Goal: Task Accomplishment & Management: Manage account settings

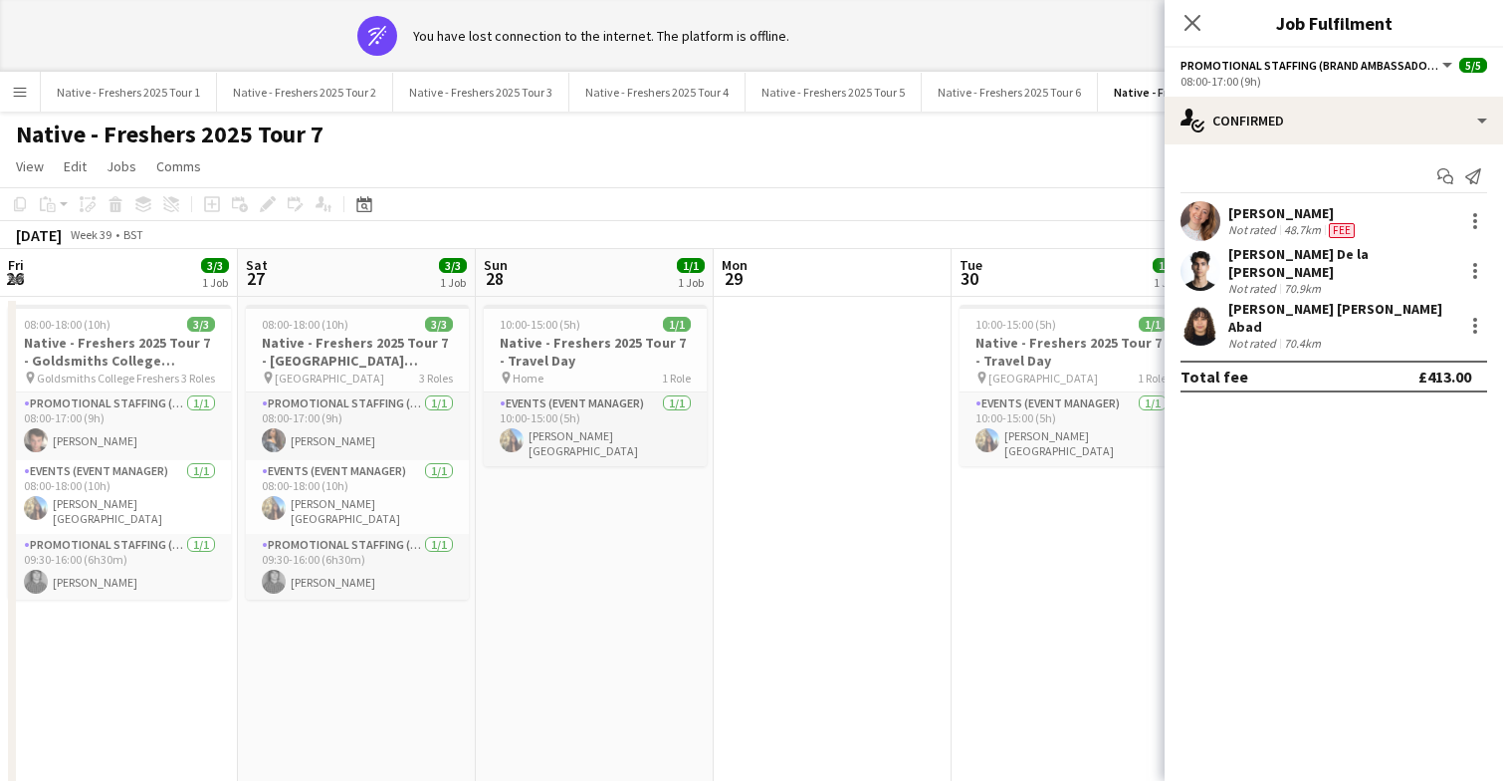
scroll to position [0, 685]
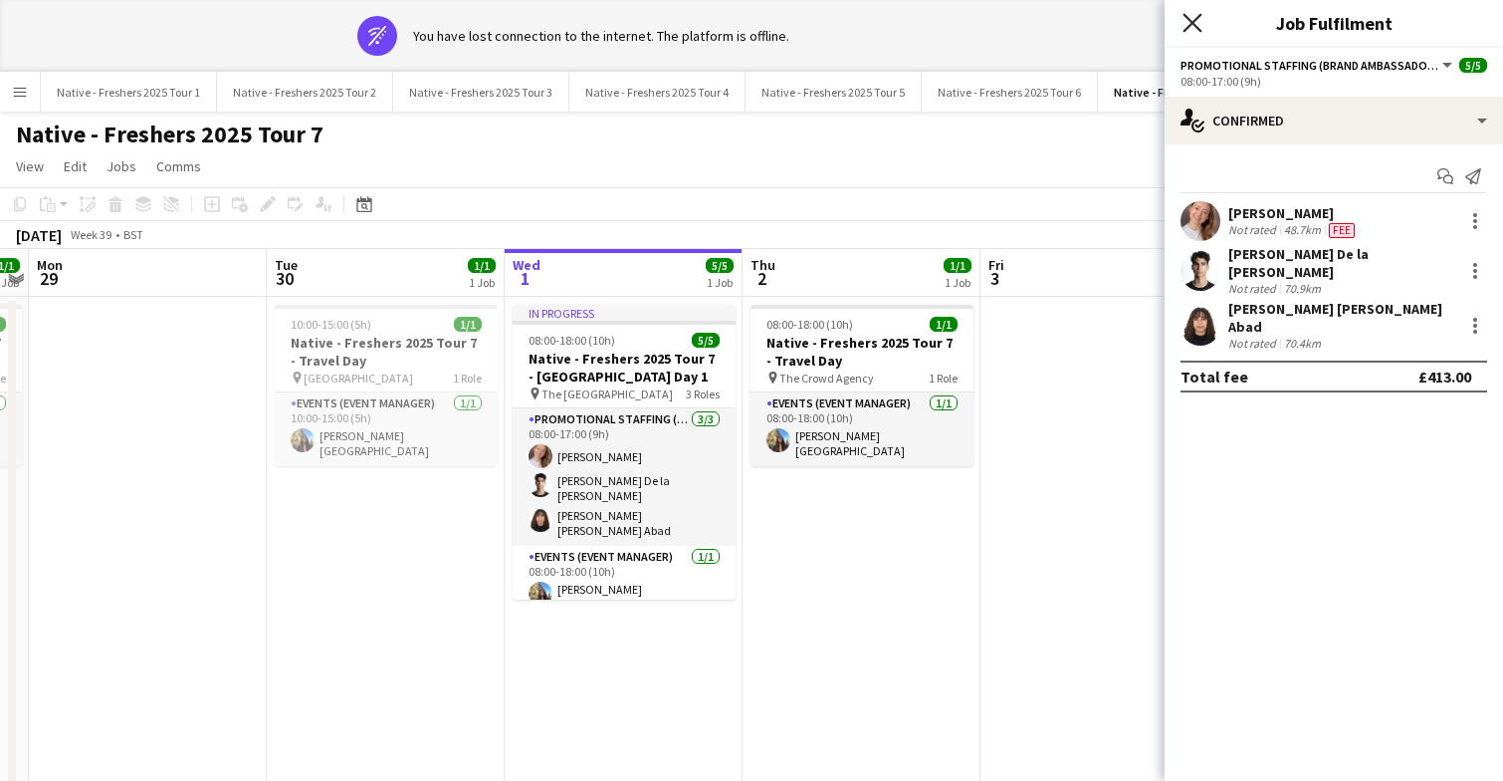
click at [1187, 20] on icon "Close pop-in" at bounding box center [1192, 22] width 19 height 19
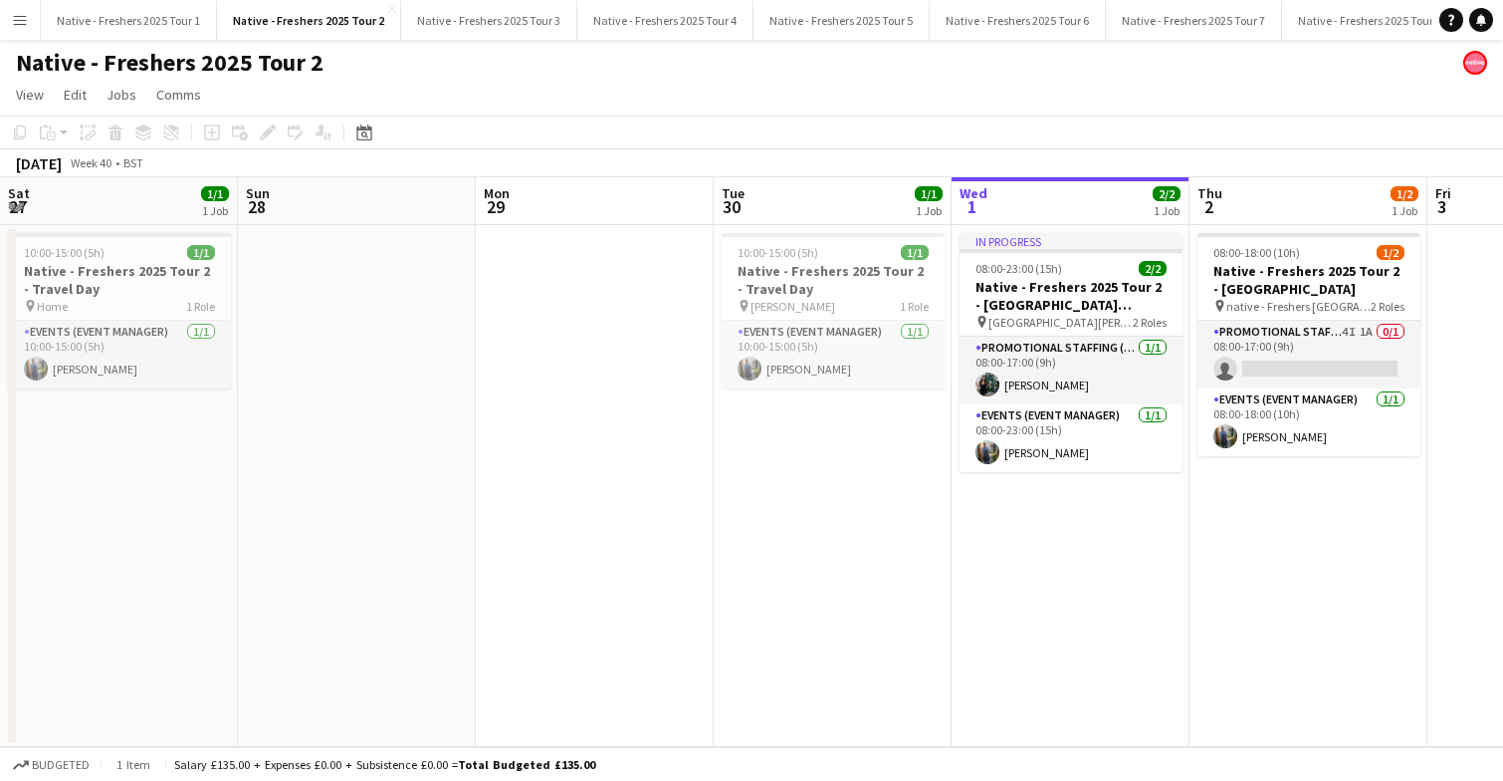
scroll to position [0, 685]
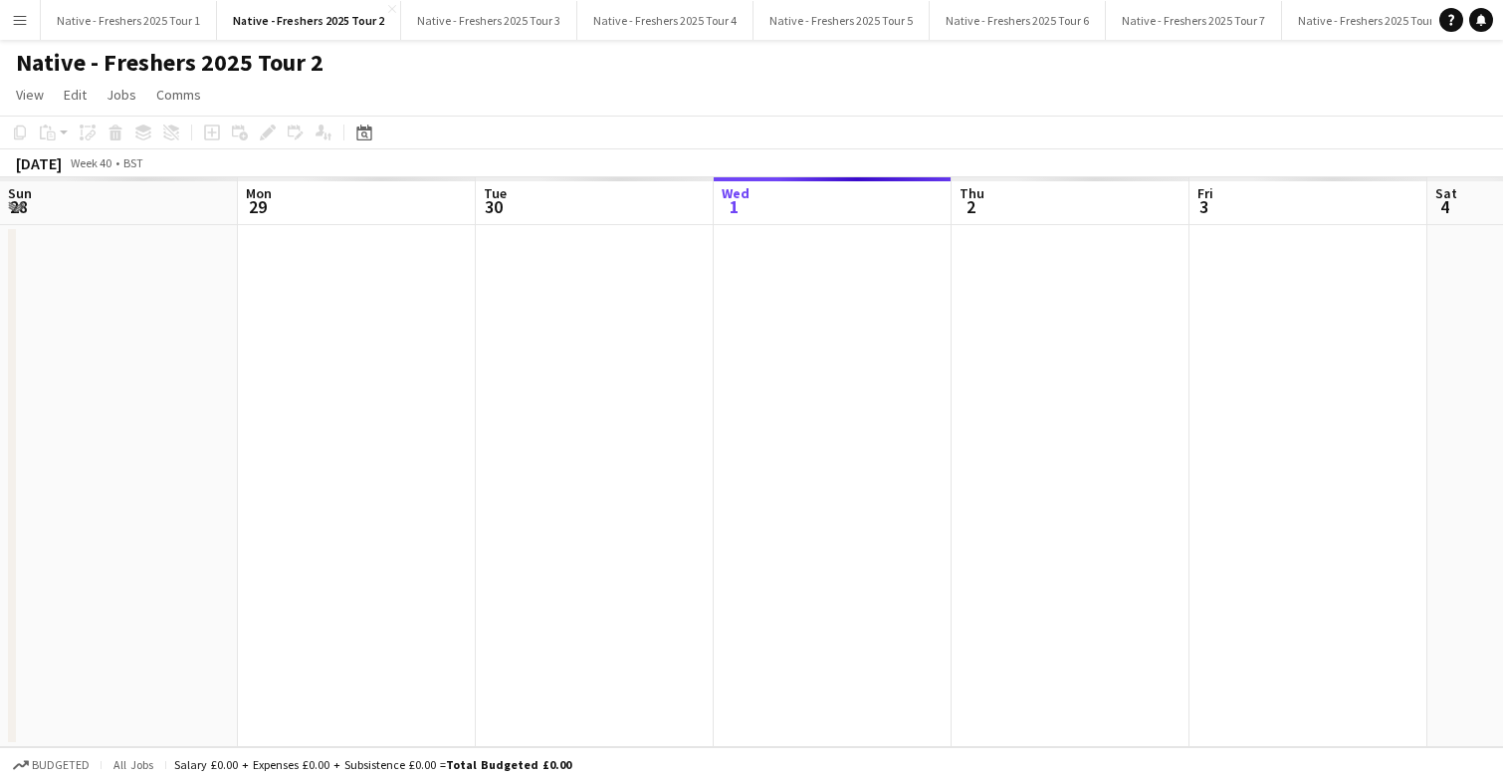
scroll to position [0, 685]
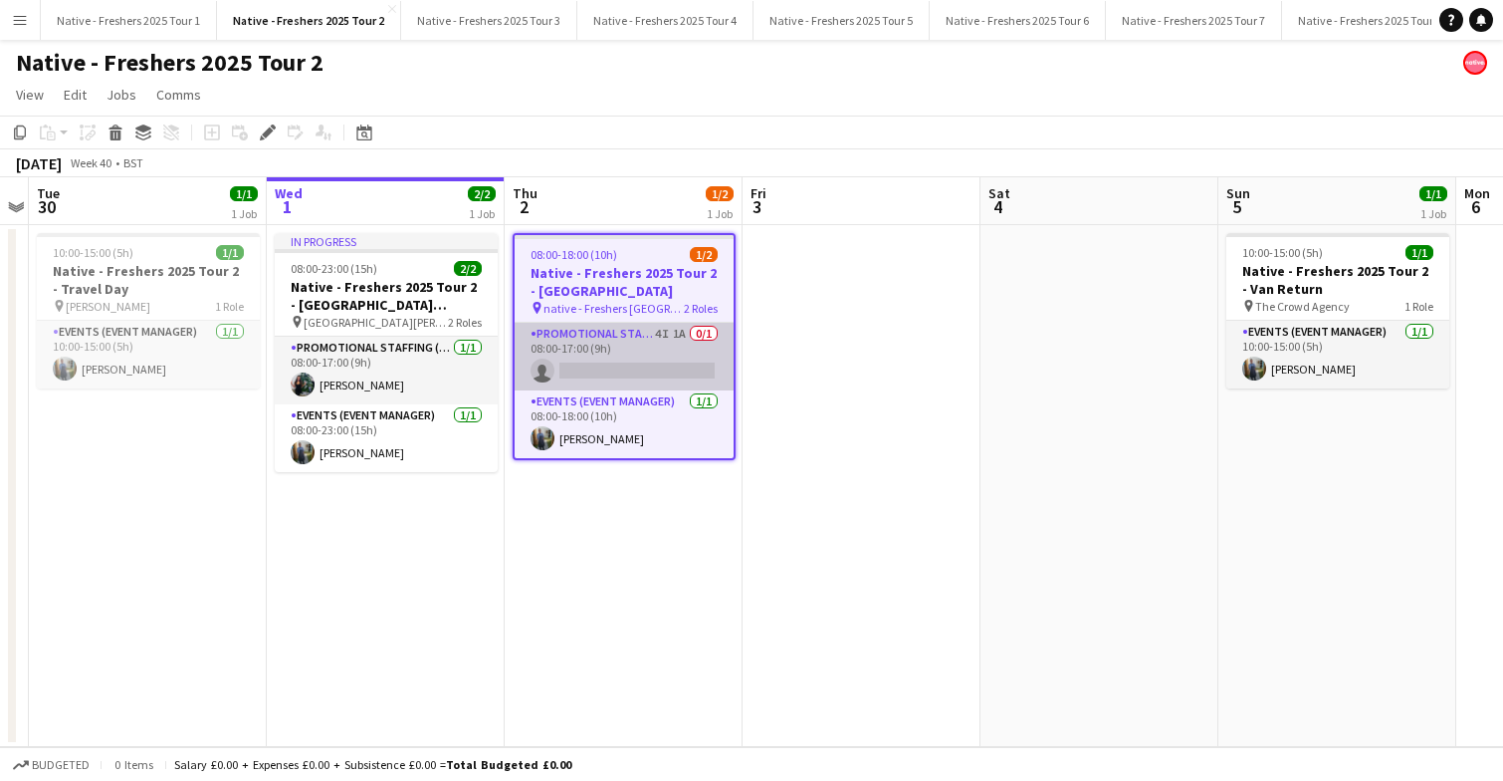
click at [641, 334] on app-card-role "Promotional Staffing (Brand Ambassadors) 4I 1A 0/1 08:00-17:00 (9h) single-neut…" at bounding box center [624, 357] width 219 height 68
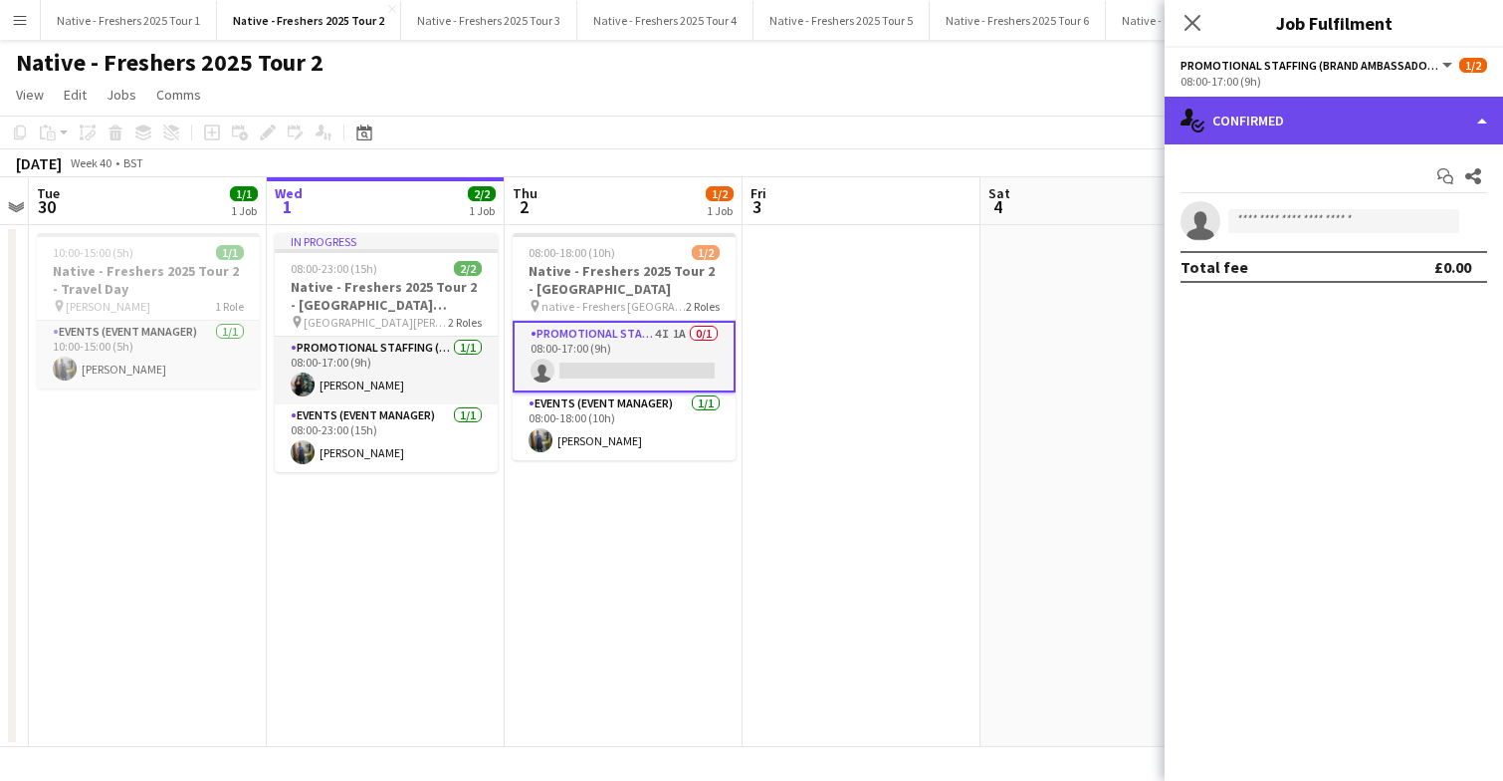
click at [1306, 130] on div "single-neutral-actions-check-2 Confirmed" at bounding box center [1334, 121] width 339 height 48
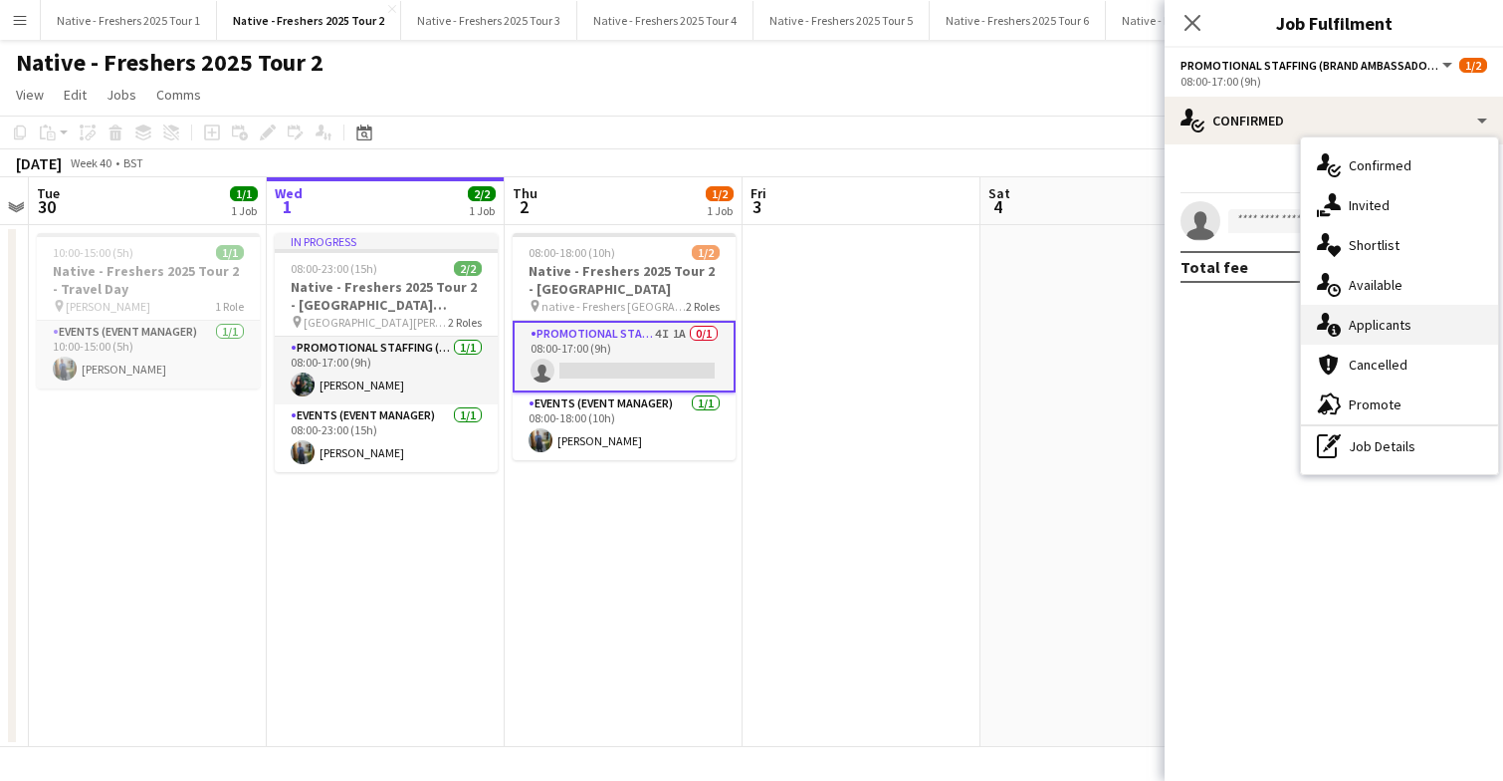
click at [1399, 333] on span "Applicants" at bounding box center [1380, 325] width 63 height 18
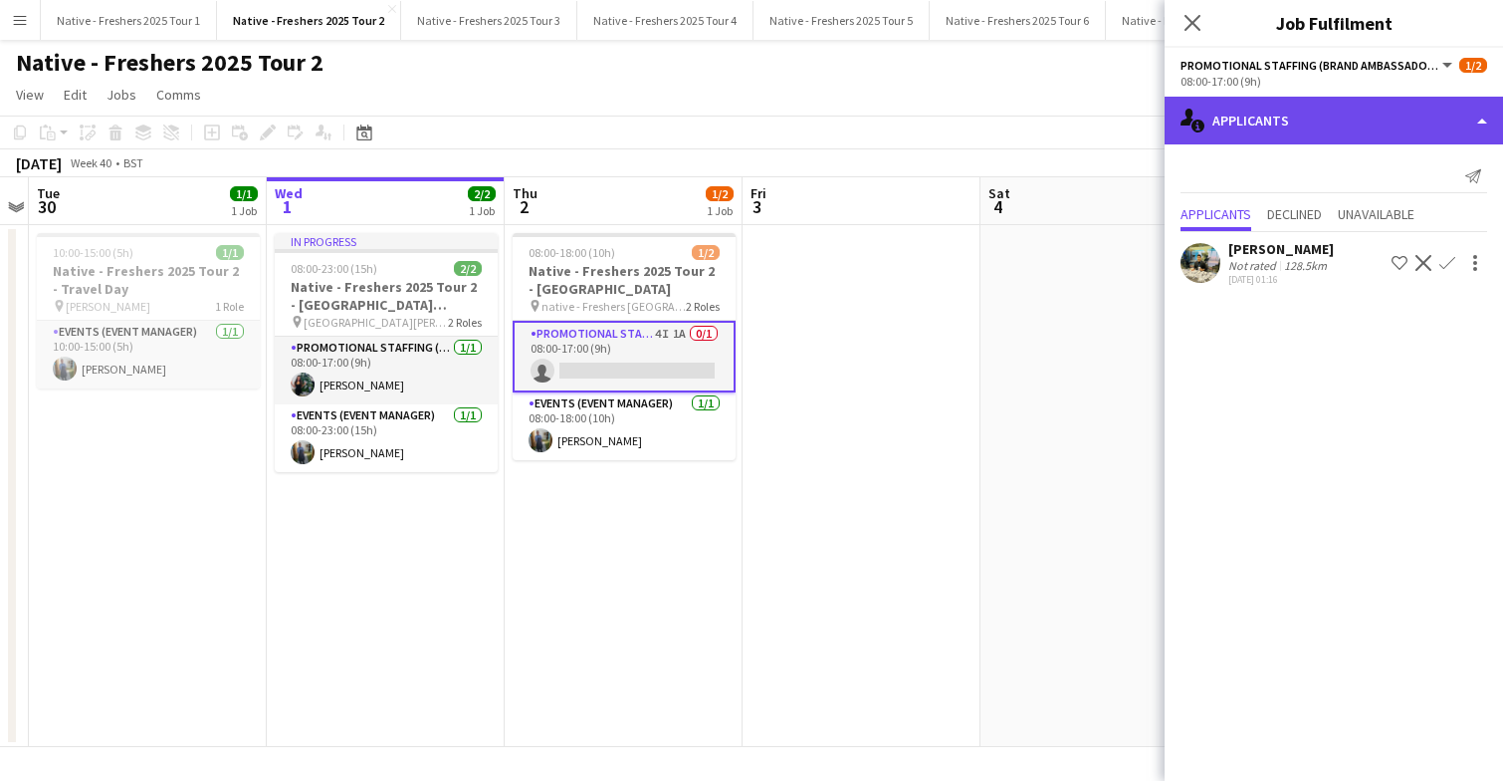
click at [1359, 134] on div "single-neutral-actions-information Applicants" at bounding box center [1334, 121] width 339 height 48
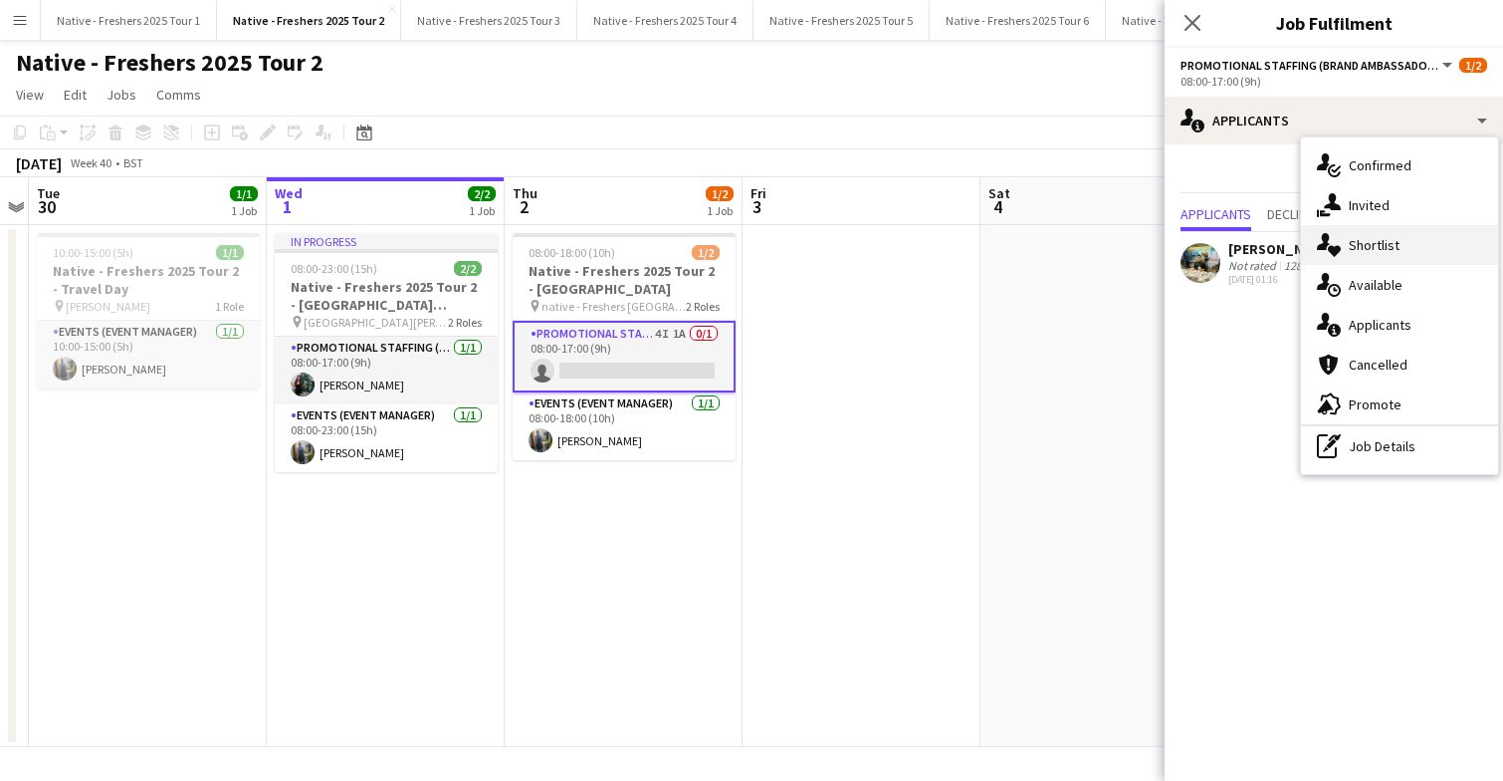
click at [1427, 248] on div "single-neutral-actions-heart Shortlist" at bounding box center [1399, 245] width 197 height 40
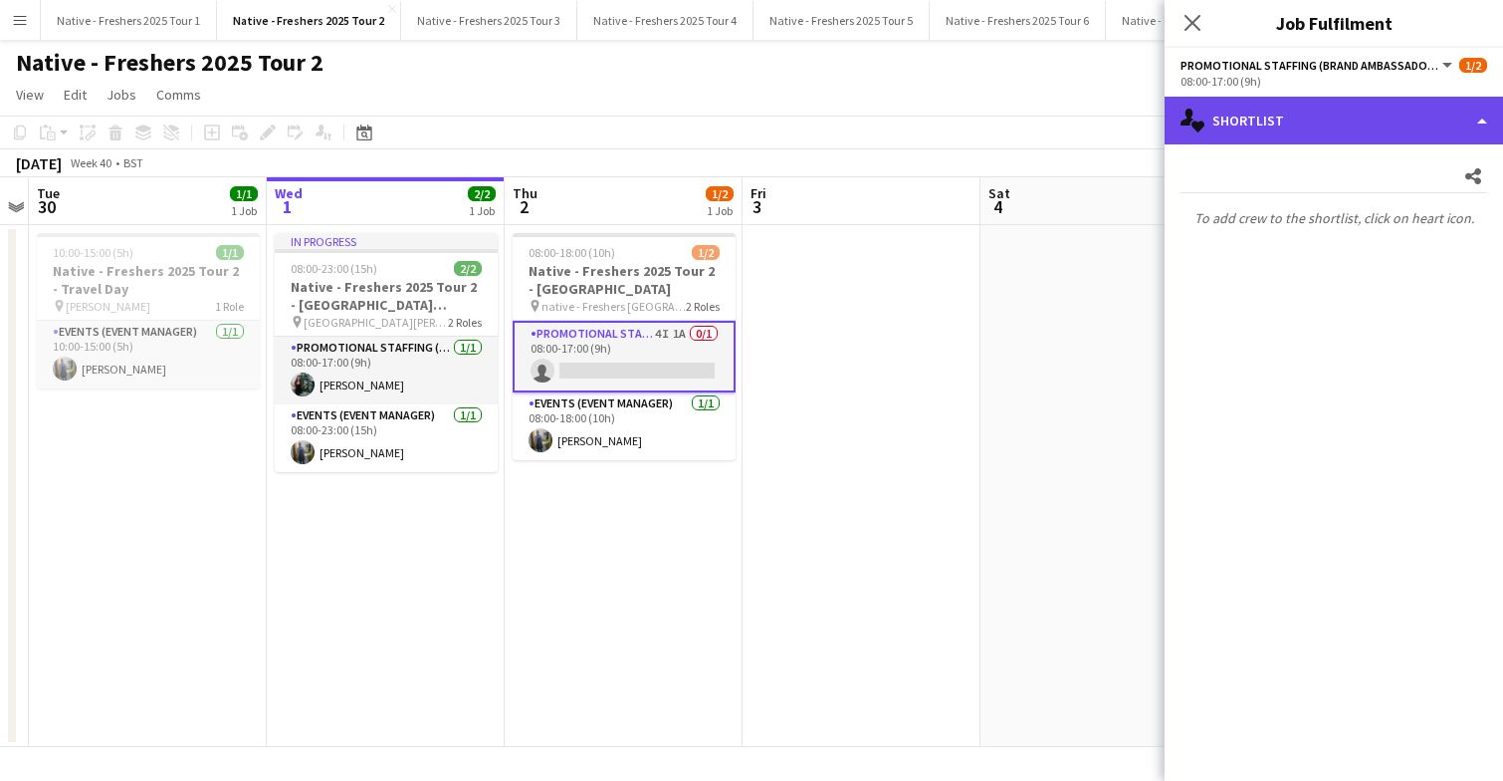
click at [1363, 136] on div "single-neutral-actions-heart Shortlist" at bounding box center [1334, 121] width 339 height 48
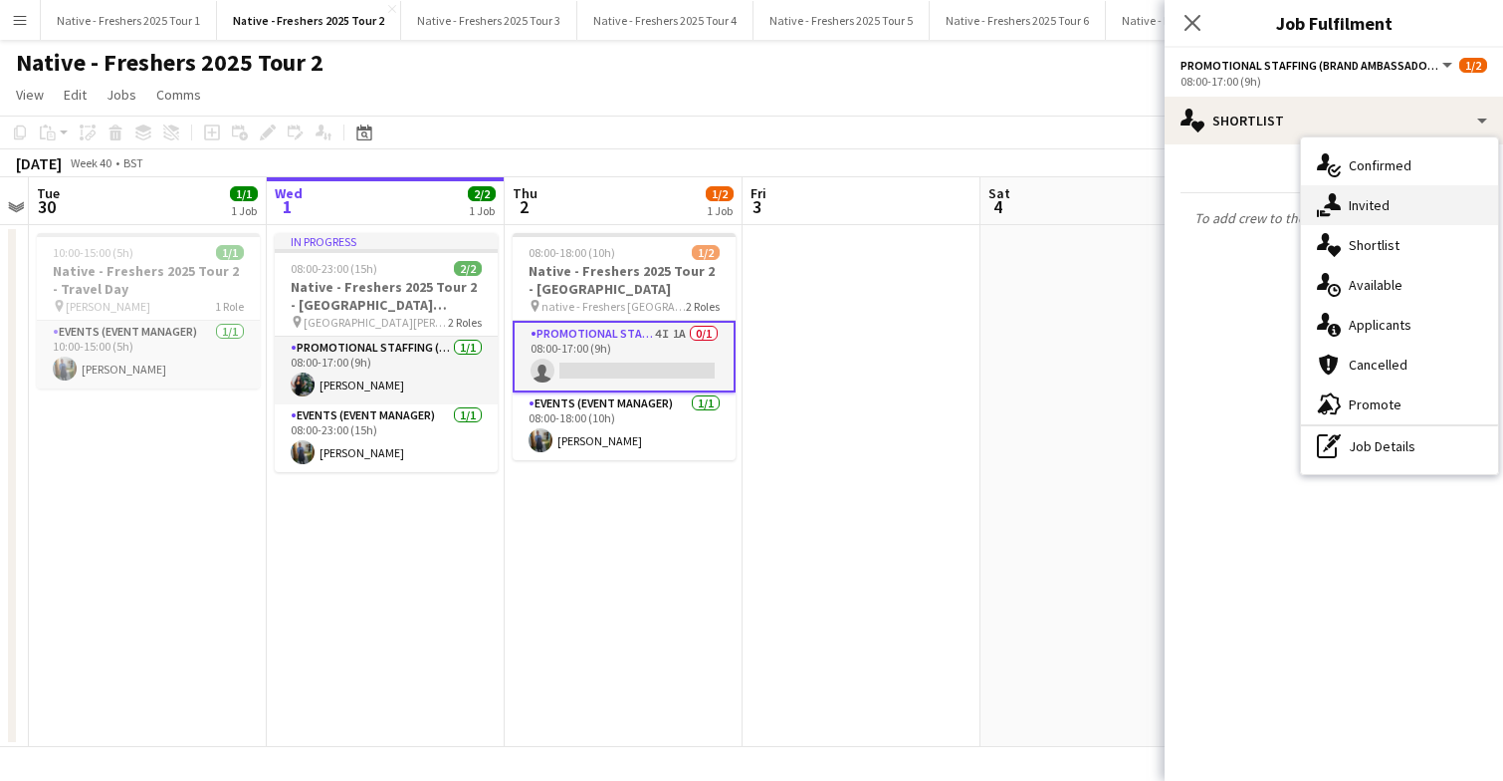
click at [1391, 195] on div "single-neutral-actions-share-1 Invited" at bounding box center [1399, 205] width 197 height 40
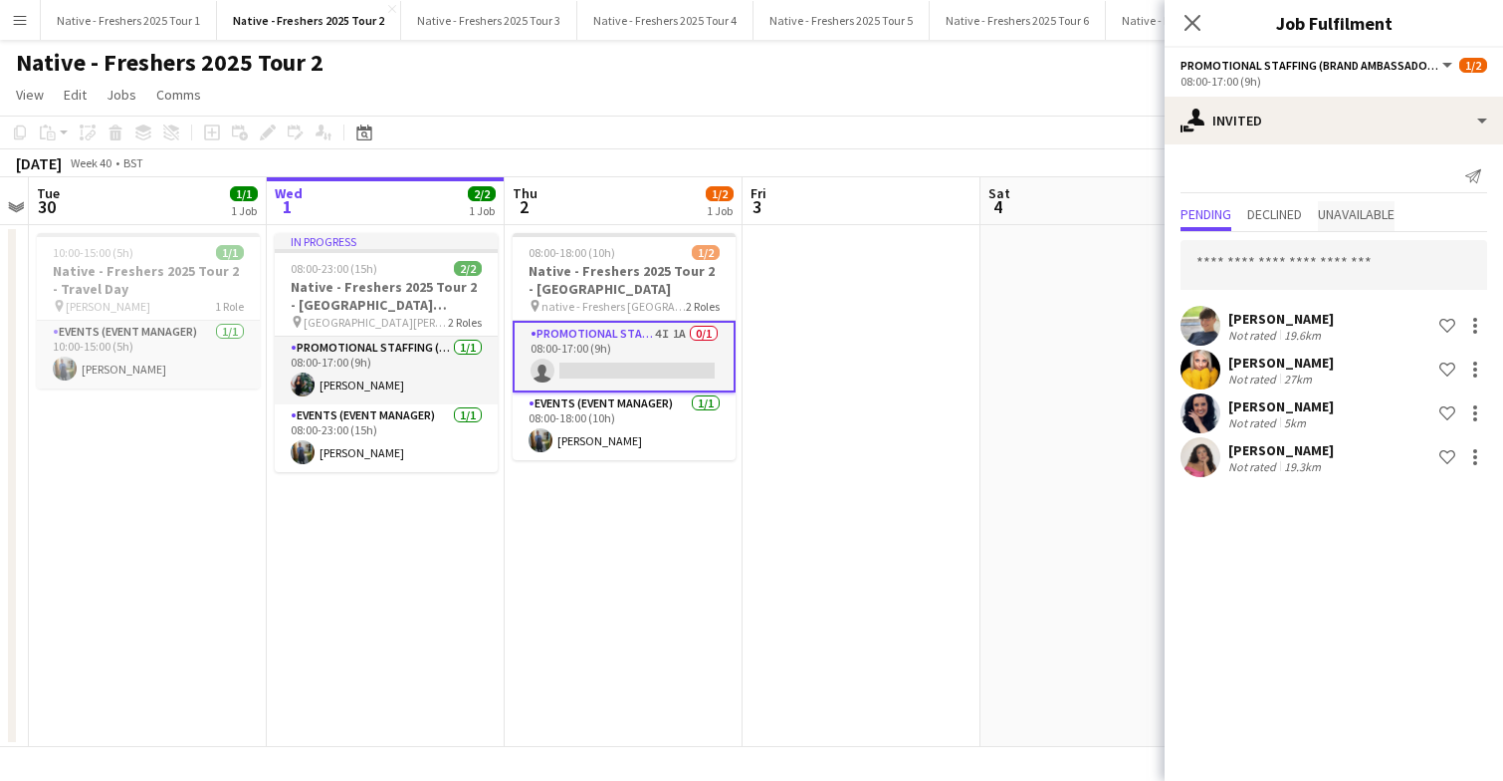
click at [1378, 211] on span "Unavailable" at bounding box center [1356, 214] width 77 height 14
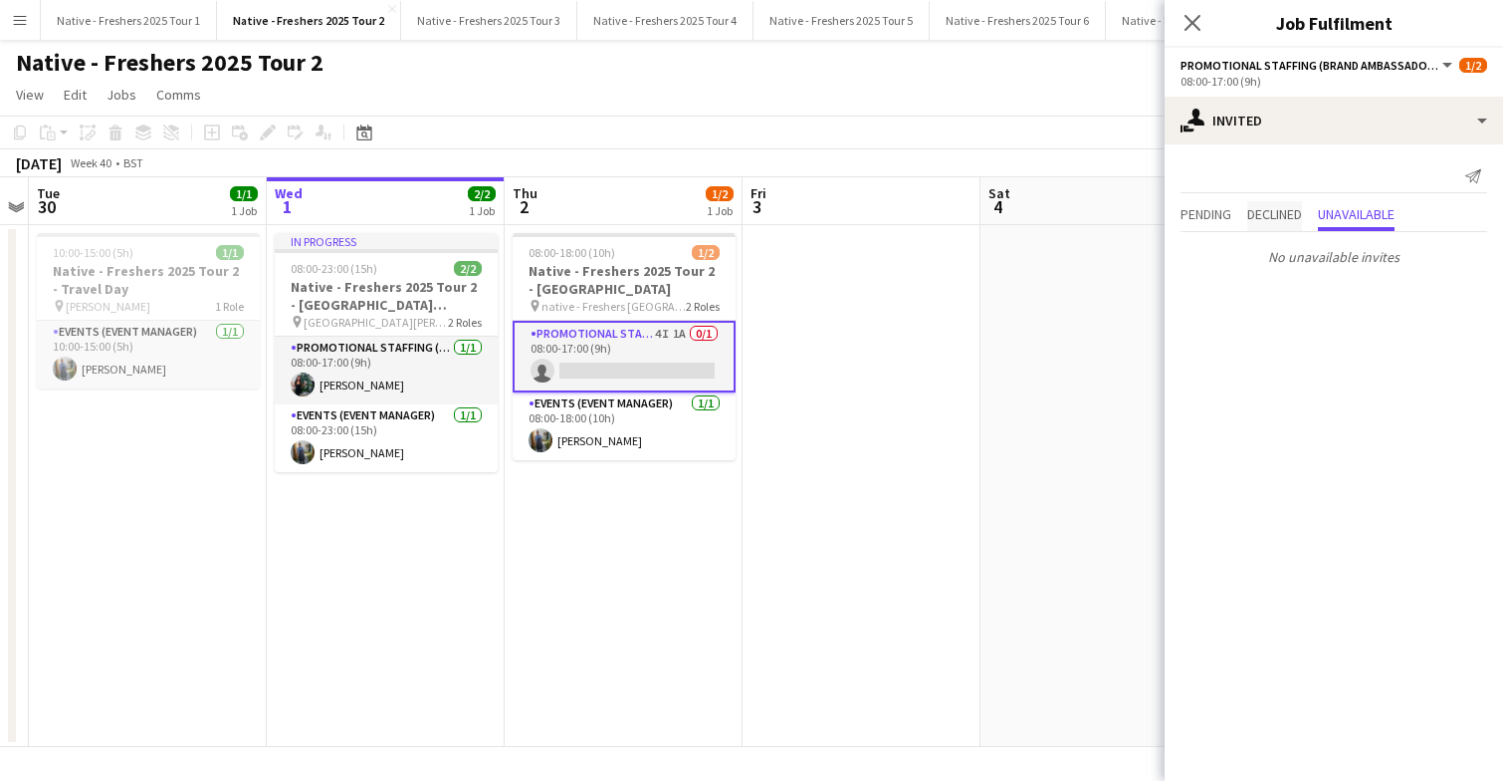
click at [1287, 213] on span "Declined" at bounding box center [1275, 214] width 55 height 14
click at [1227, 217] on span "Pending" at bounding box center [1206, 214] width 51 height 14
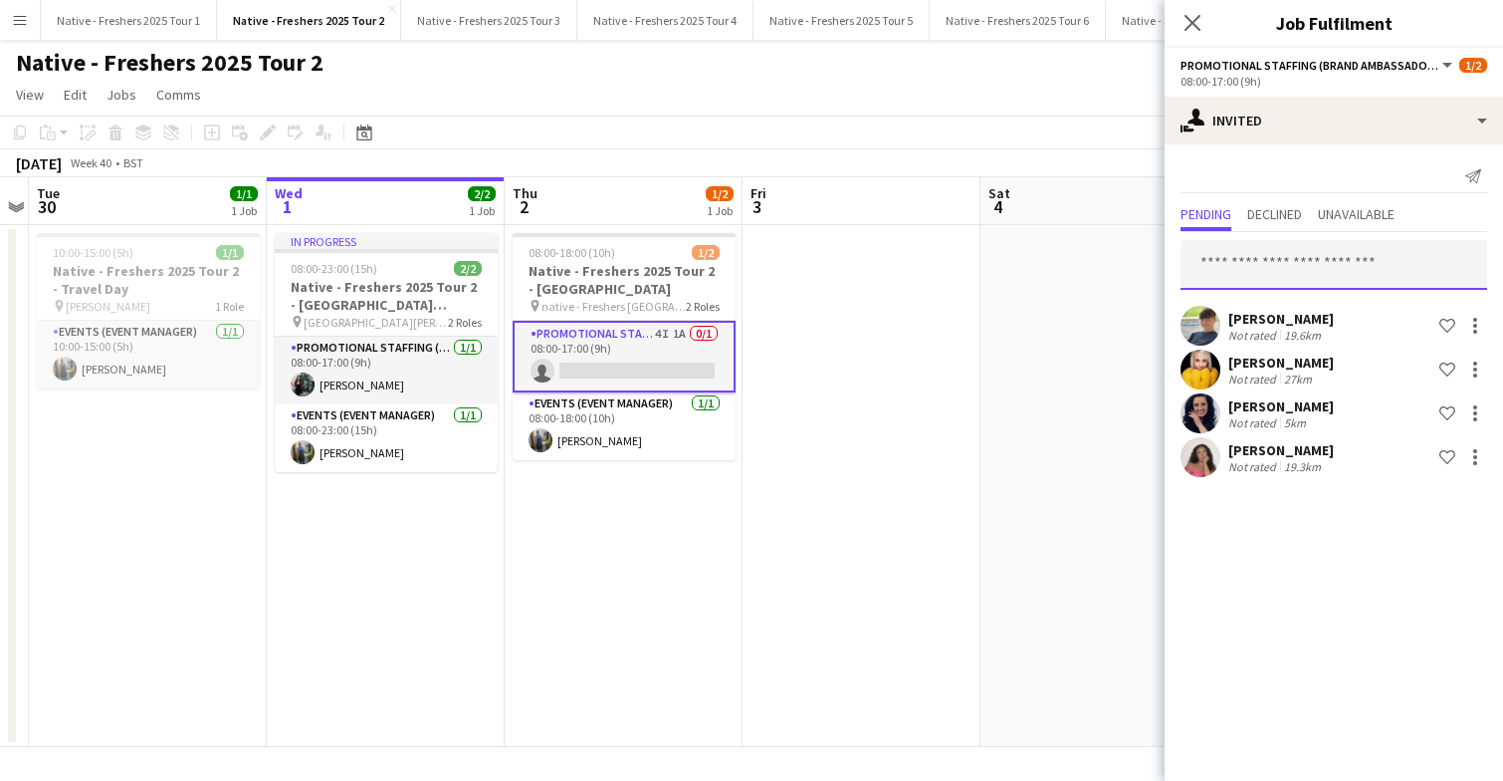
click at [1274, 270] on input "text" at bounding box center [1334, 265] width 307 height 50
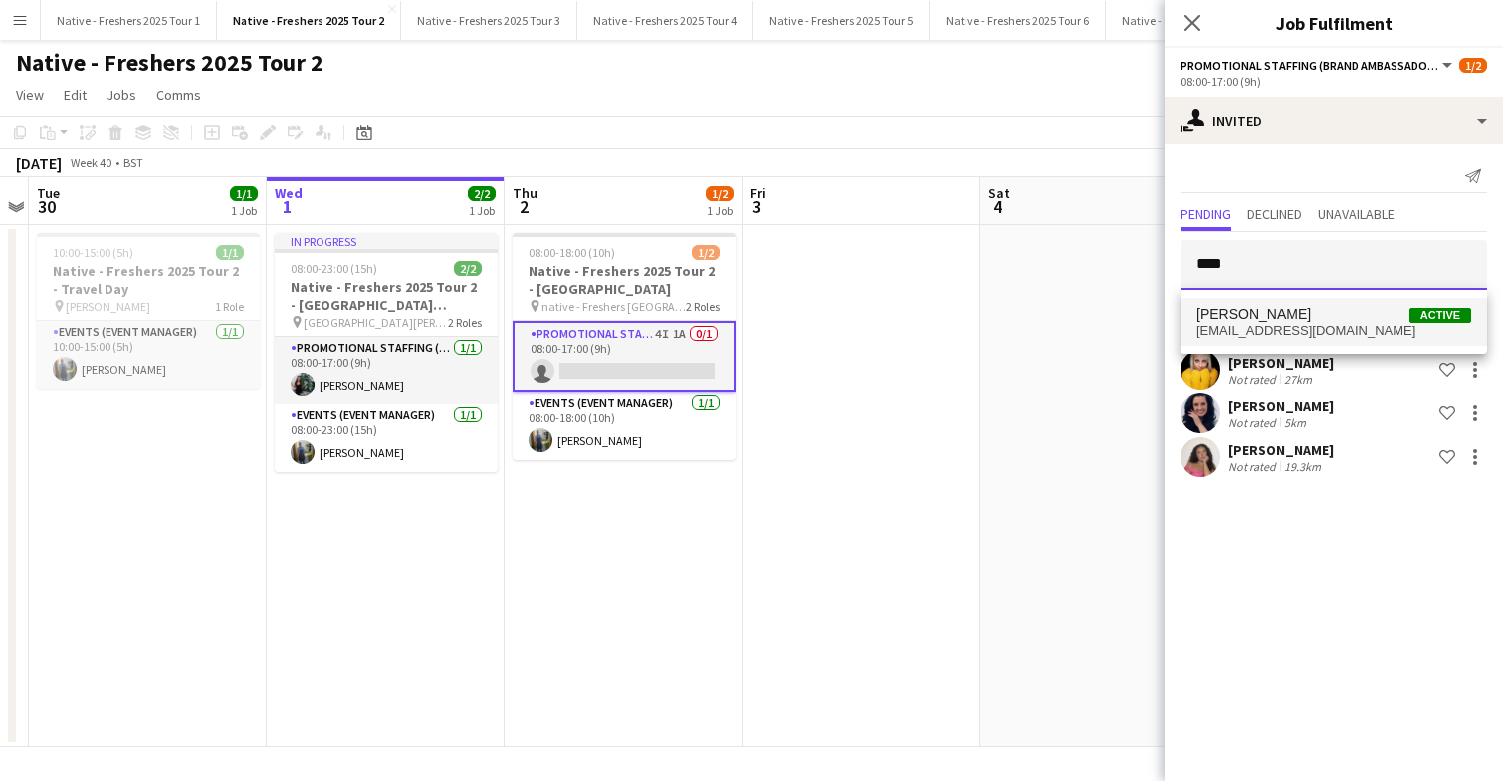
type input "****"
click at [1311, 320] on span "Vandana sookmin Runjeet" at bounding box center [1254, 314] width 115 height 17
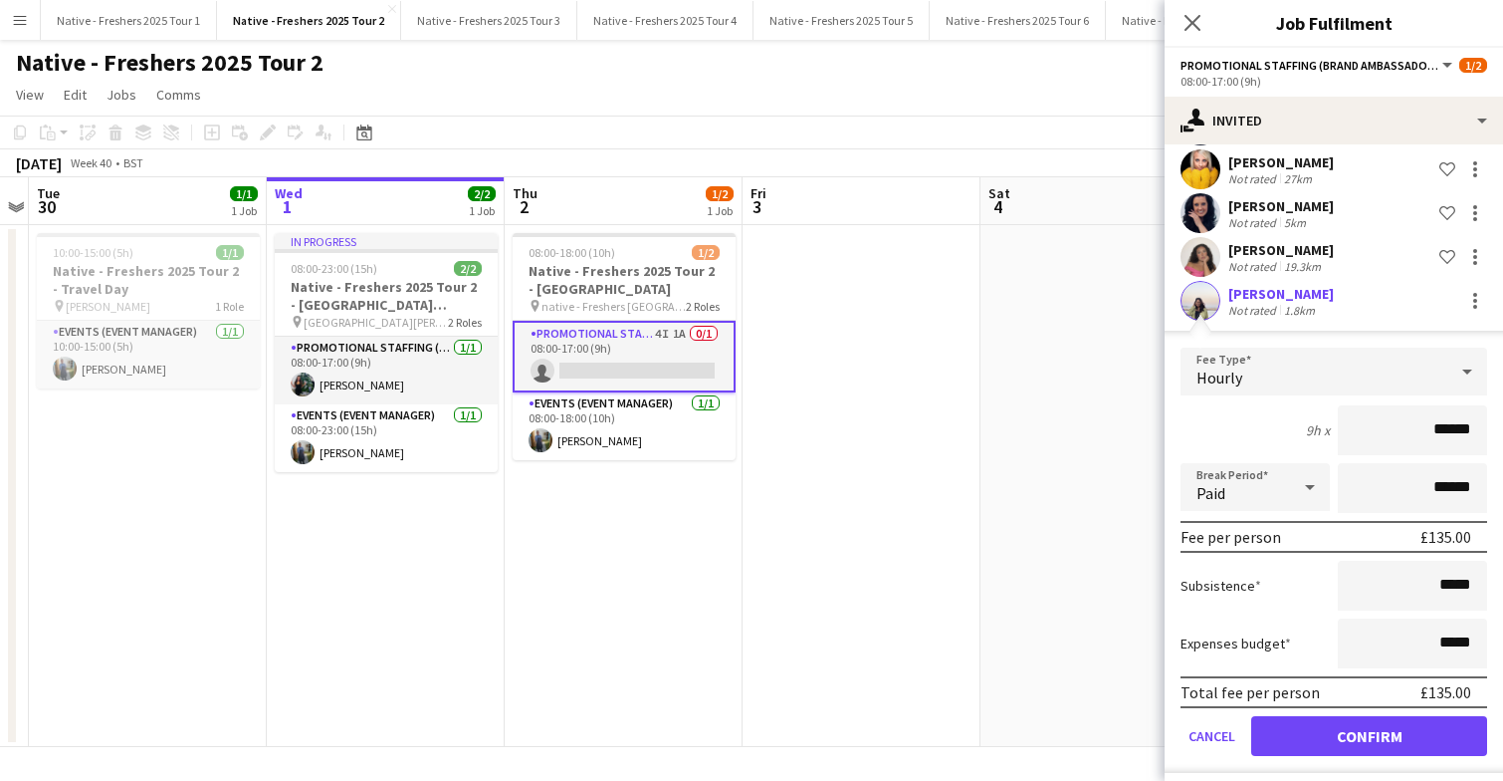
scroll to position [212, 0]
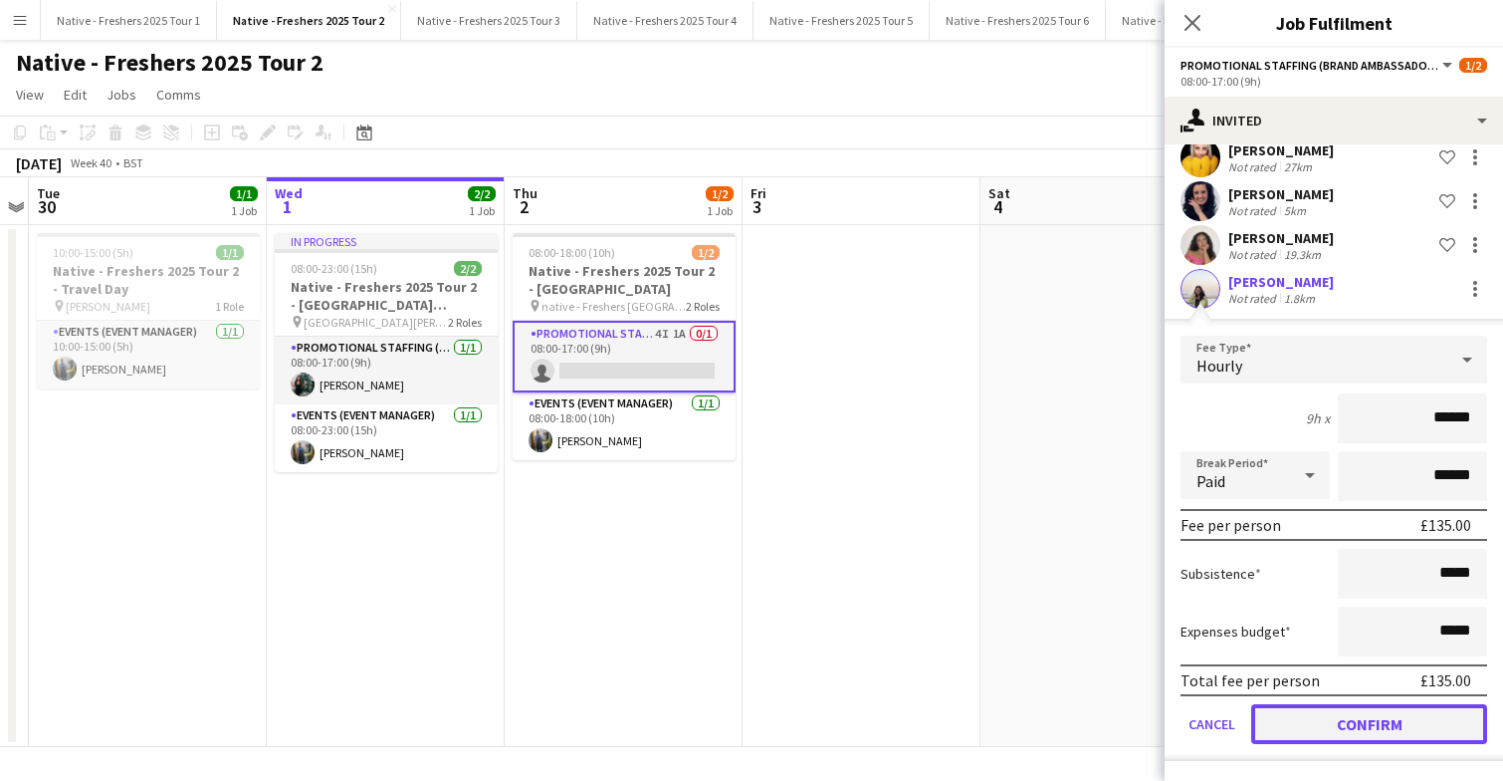
click at [1344, 716] on button "Confirm" at bounding box center [1370, 724] width 236 height 40
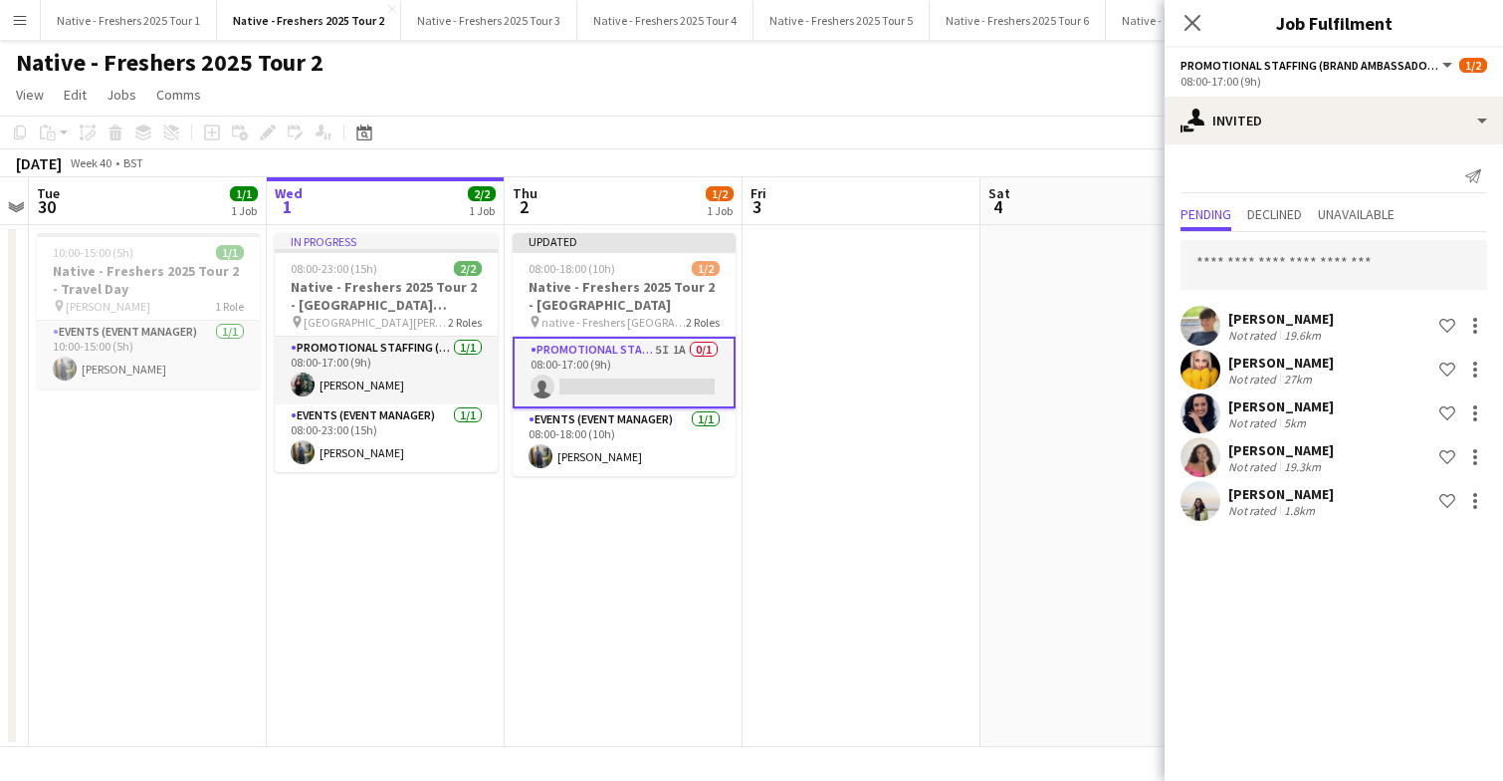
scroll to position [0, 0]
click at [956, 502] on app-date-cell at bounding box center [862, 486] width 238 height 522
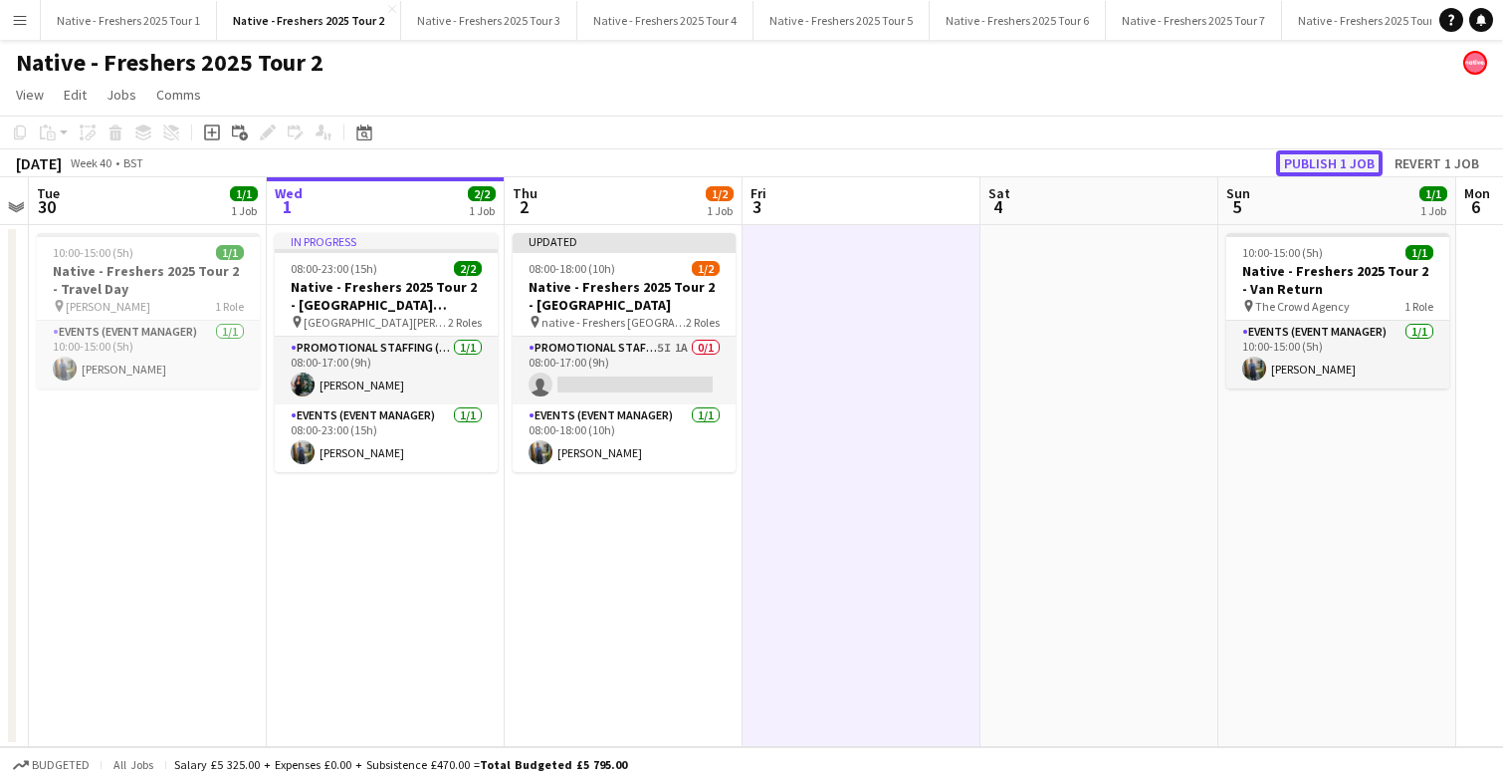
click at [1303, 157] on button "Publish 1 job" at bounding box center [1329, 163] width 107 height 26
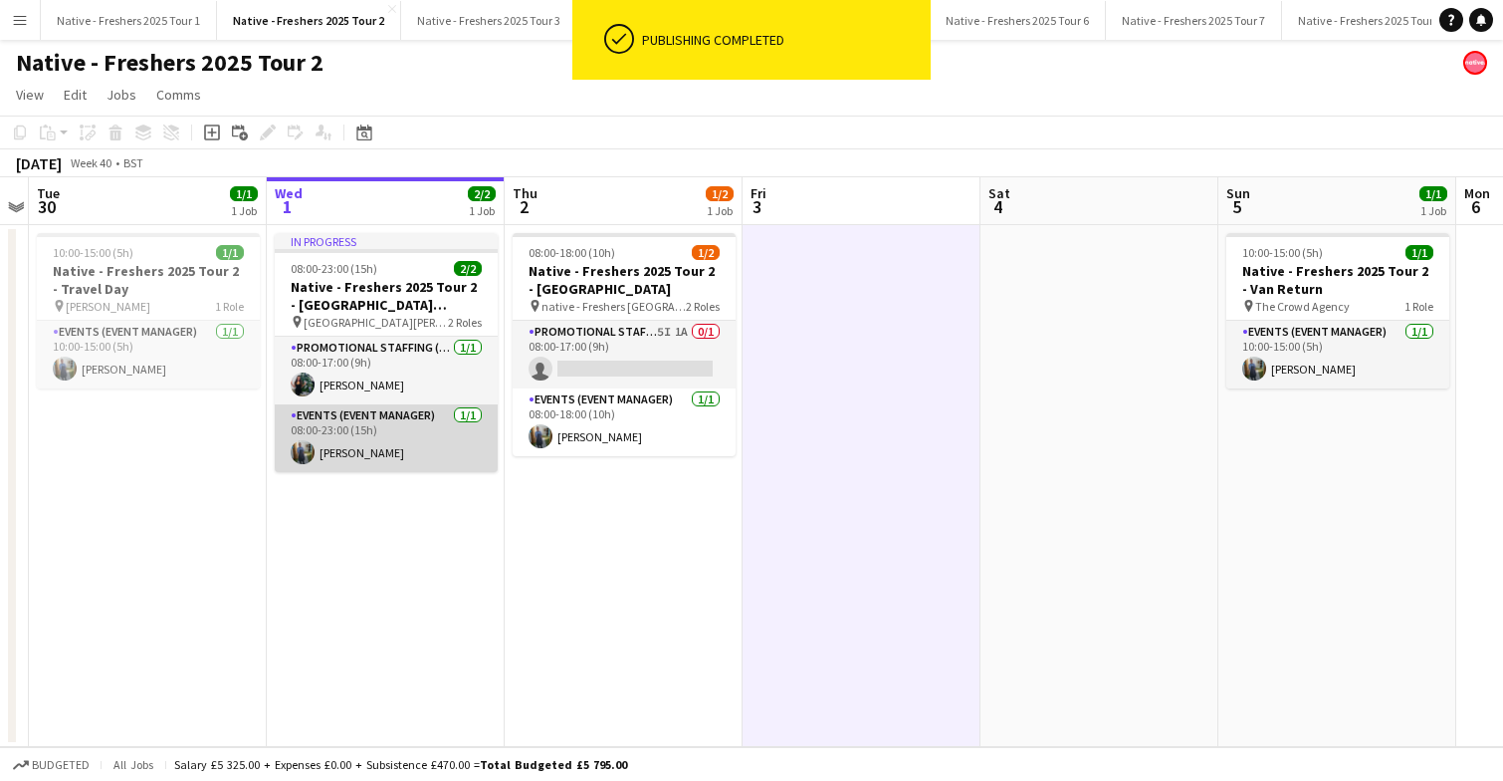
click at [442, 462] on app-card-role "Events (Event Manager) 1/1 08:00-23:00 (15h) Andrew Donald" at bounding box center [386, 438] width 223 height 68
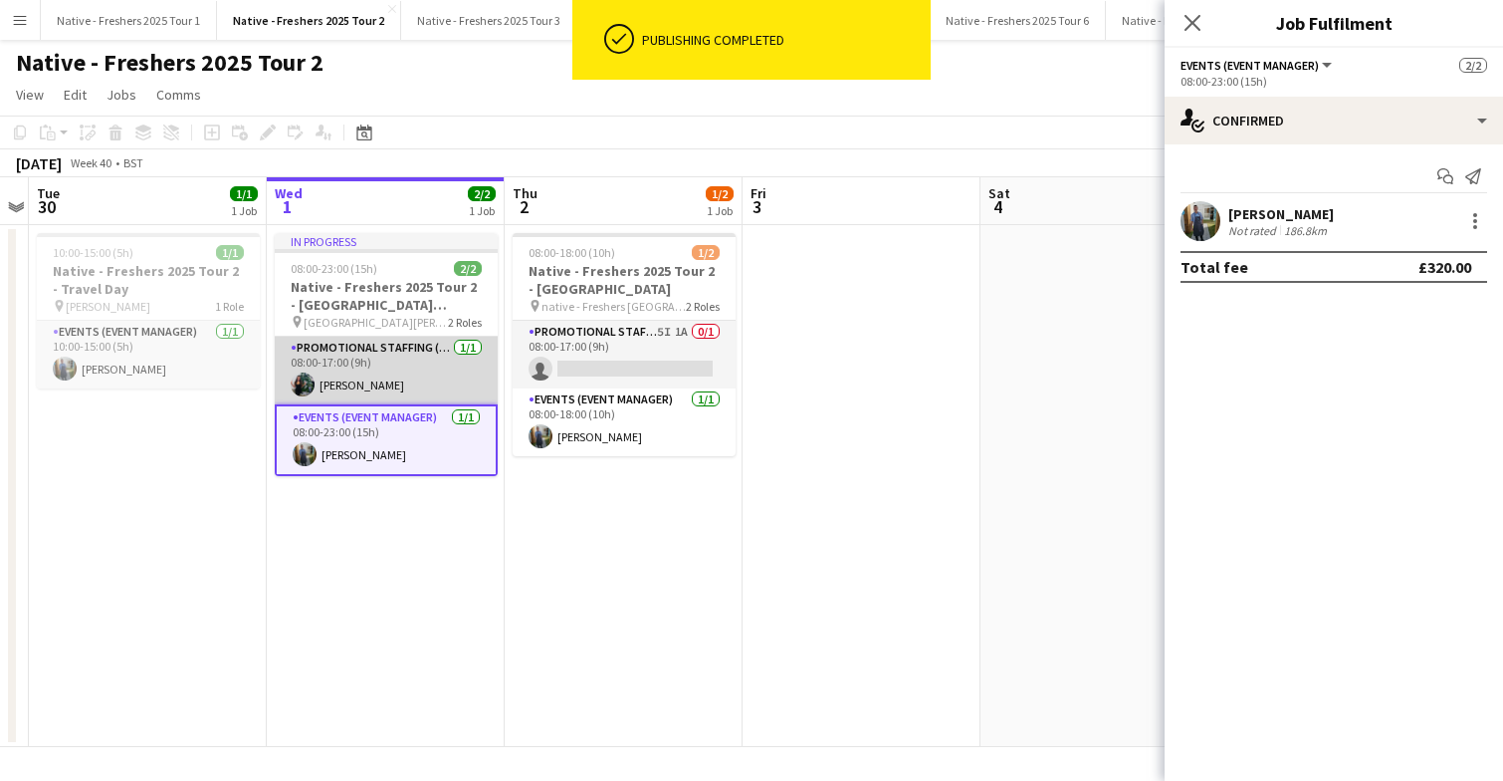
click at [401, 370] on app-card-role "Promotional Staffing (Brand Ambassadors) 1/1 08:00-17:00 (9h) Katie Whittaker" at bounding box center [386, 371] width 223 height 68
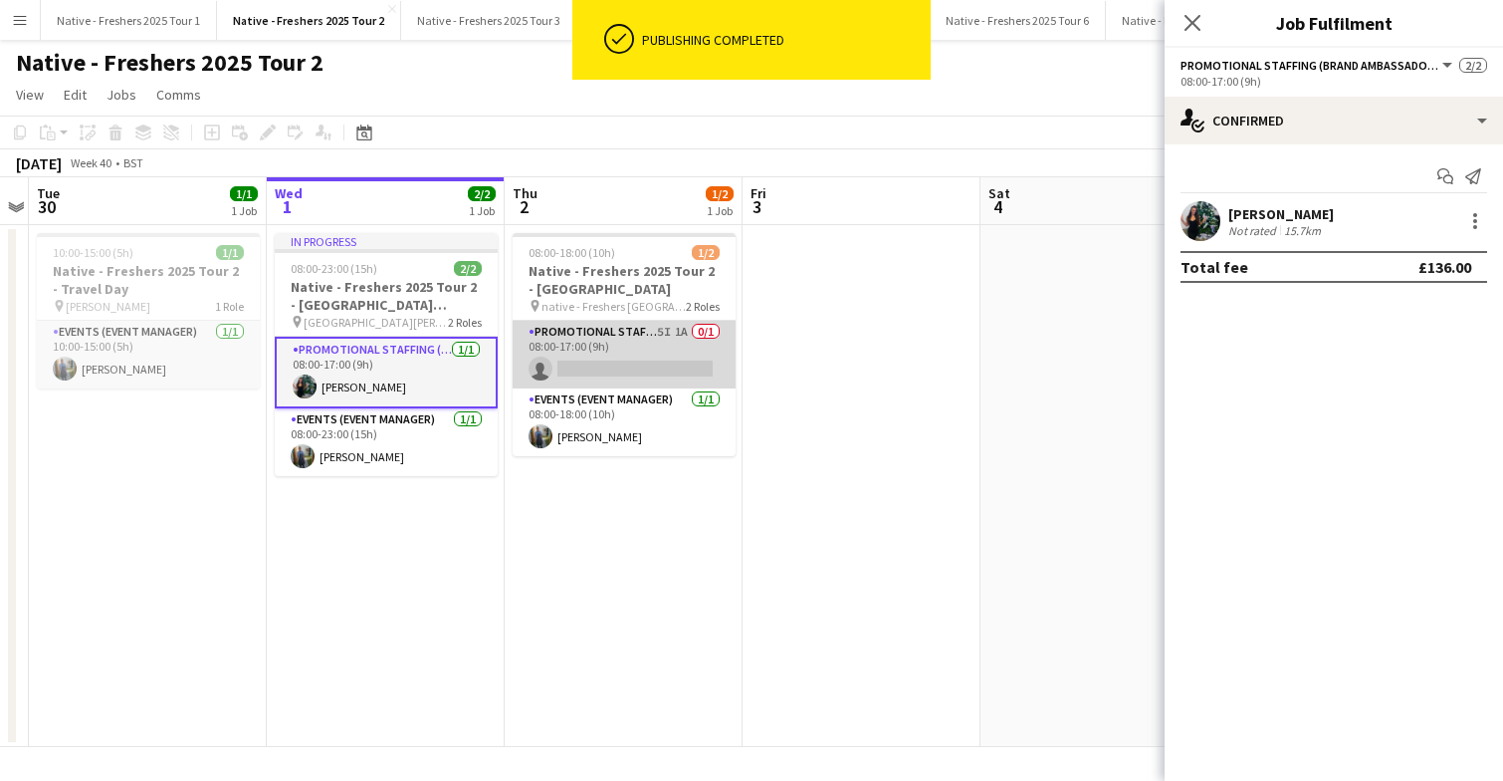
click at [592, 344] on app-card-role "Promotional Staffing (Brand Ambassadors) 5I 1A 0/1 08:00-17:00 (9h) single-neut…" at bounding box center [624, 355] width 223 height 68
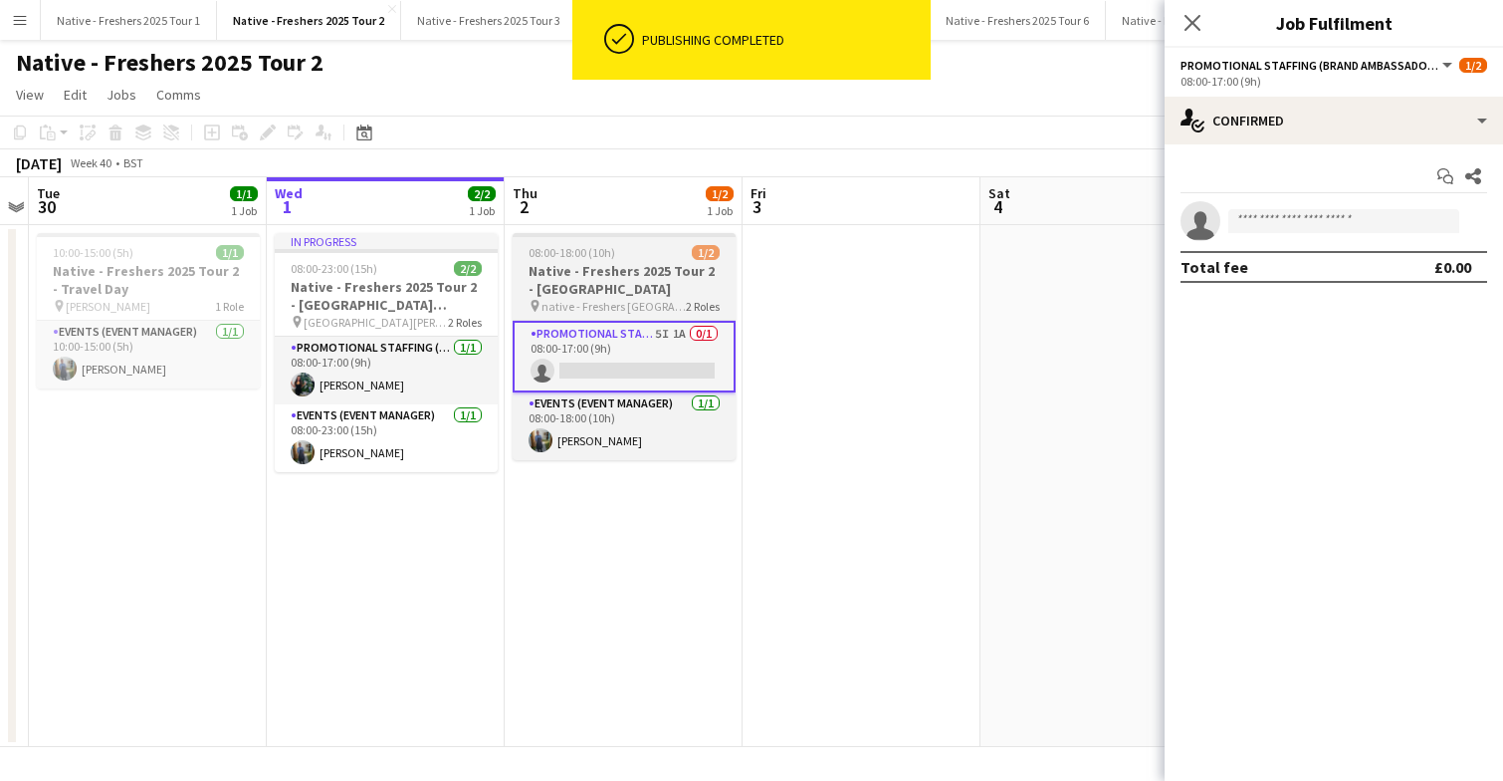
click at [631, 267] on h3 "Native - Freshers 2025 Tour 2 - [GEOGRAPHIC_DATA]" at bounding box center [624, 280] width 223 height 36
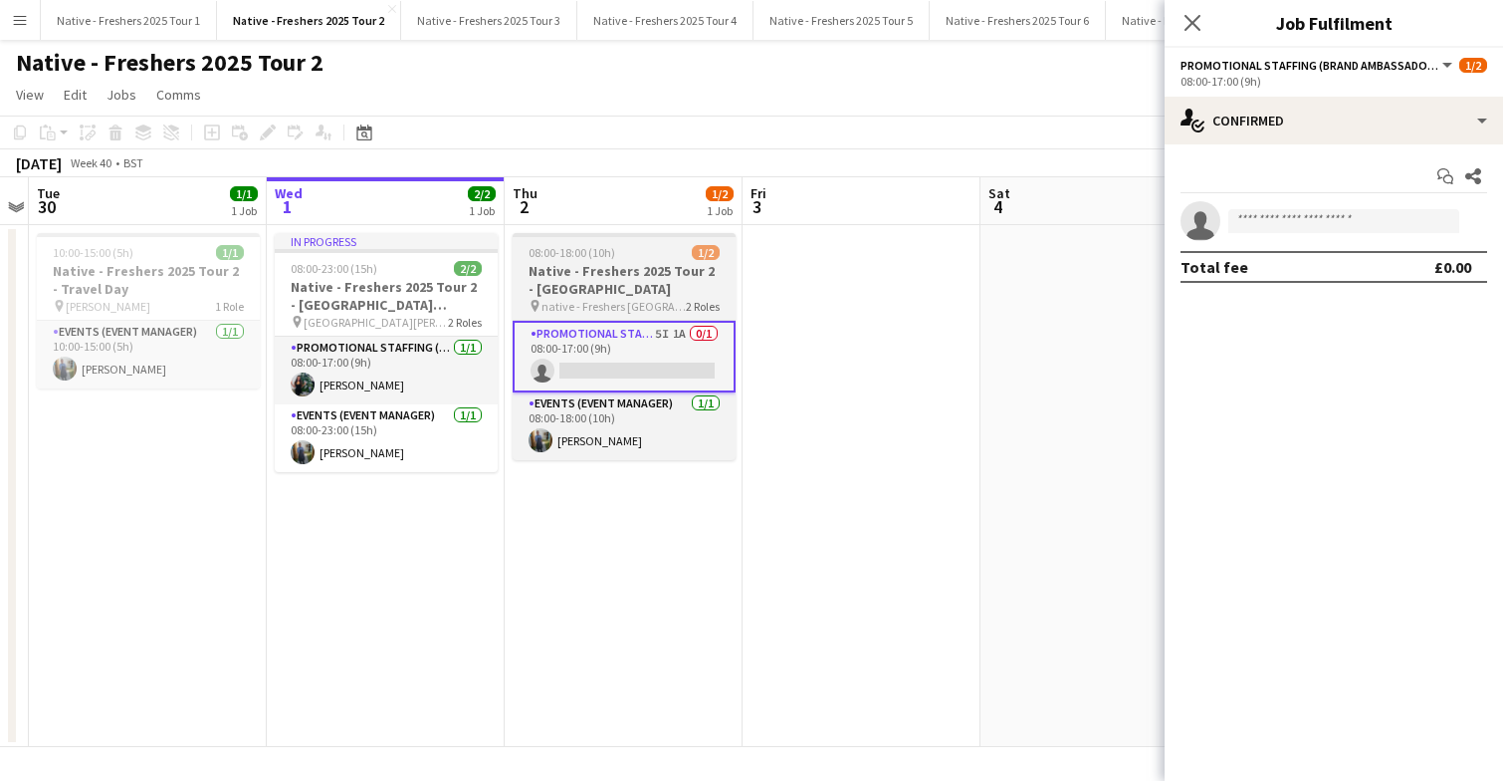
click at [631, 267] on h3 "Native - Freshers 2025 Tour 2 - [GEOGRAPHIC_DATA]" at bounding box center [624, 280] width 223 height 36
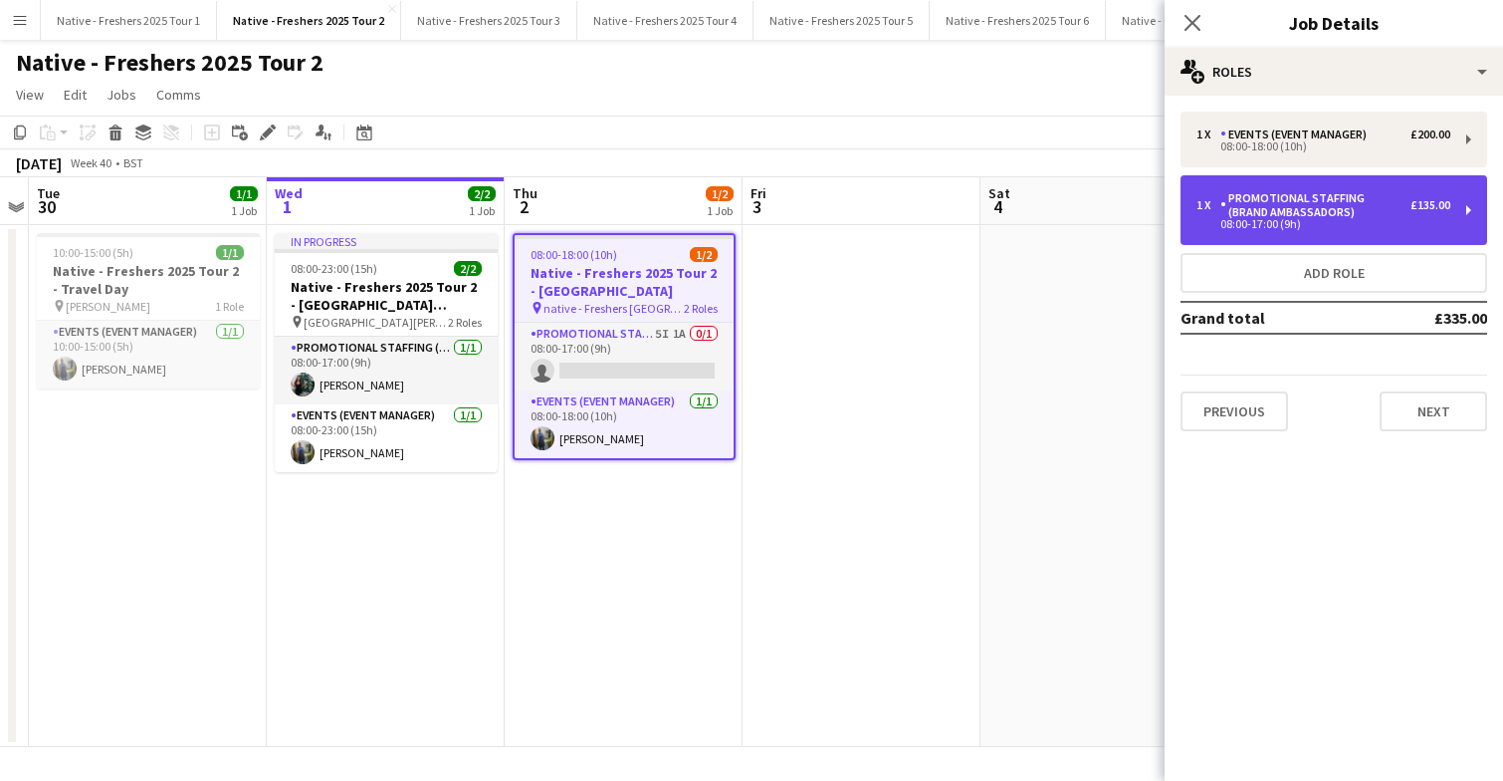
click at [1362, 207] on div "Promotional Staffing (Brand Ambassadors)" at bounding box center [1316, 205] width 190 height 28
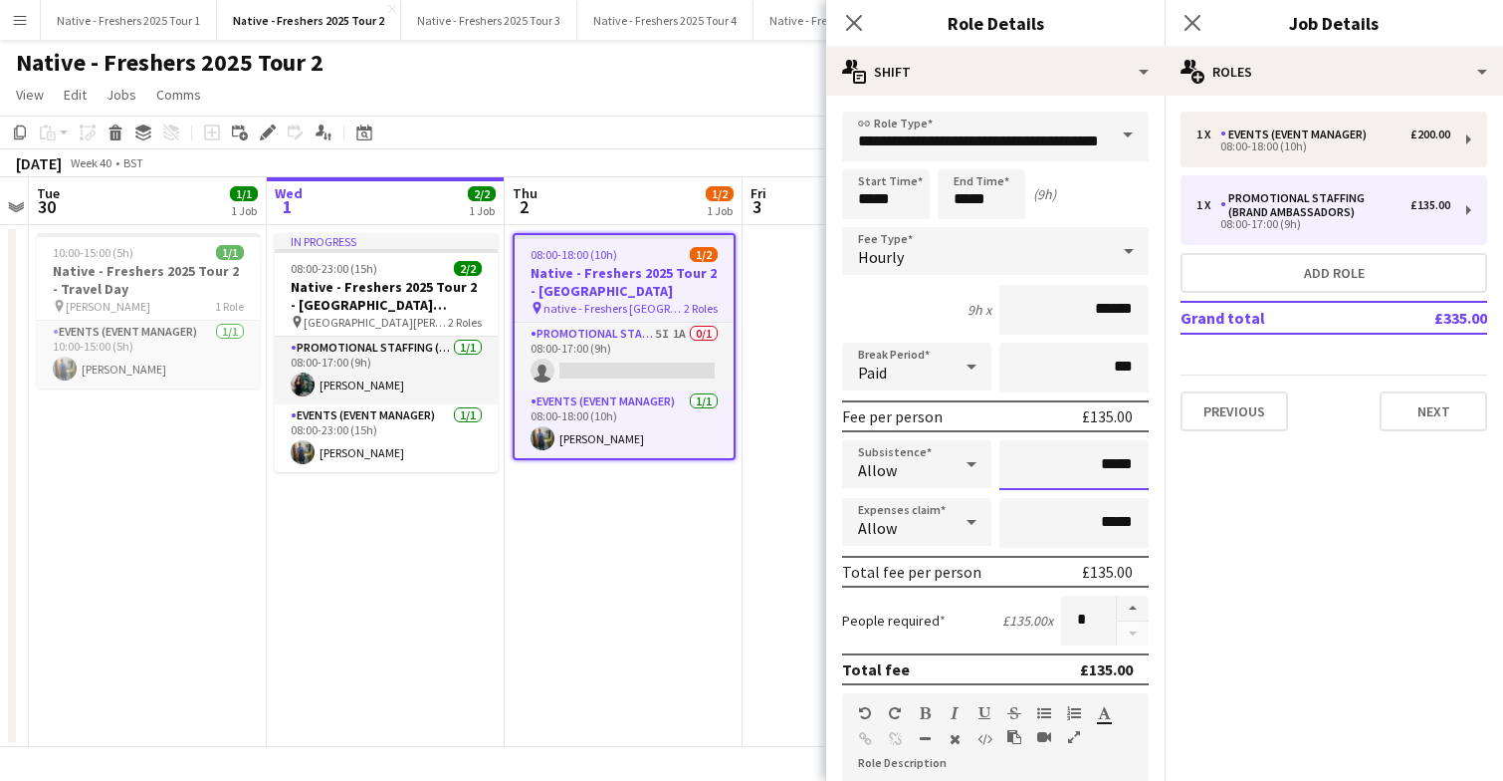
click at [1107, 470] on input "*****" at bounding box center [1074, 465] width 149 height 50
type input "******"
click at [1194, 27] on icon "Close pop-in" at bounding box center [1192, 22] width 19 height 19
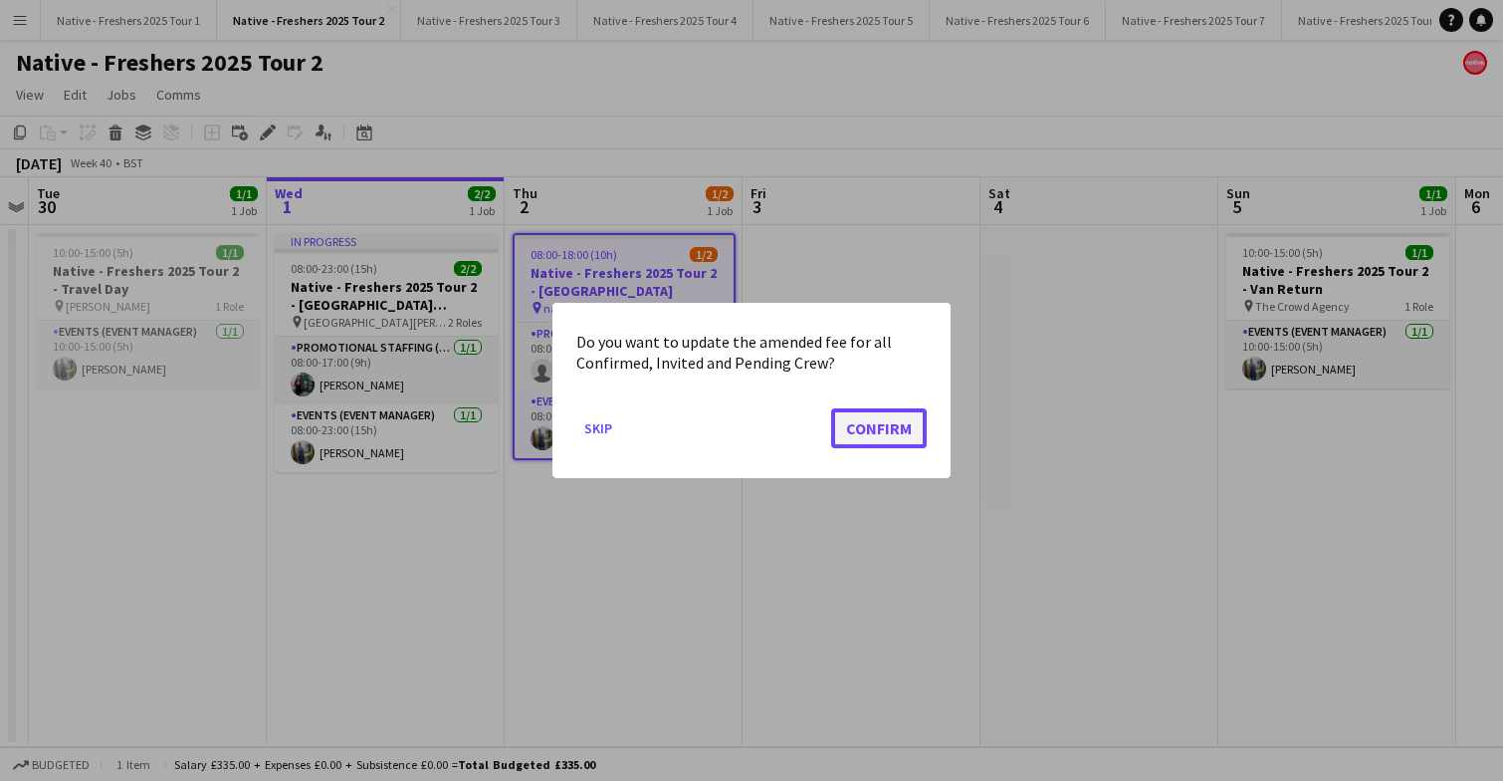
click at [870, 437] on button "Confirm" at bounding box center [879, 428] width 96 height 40
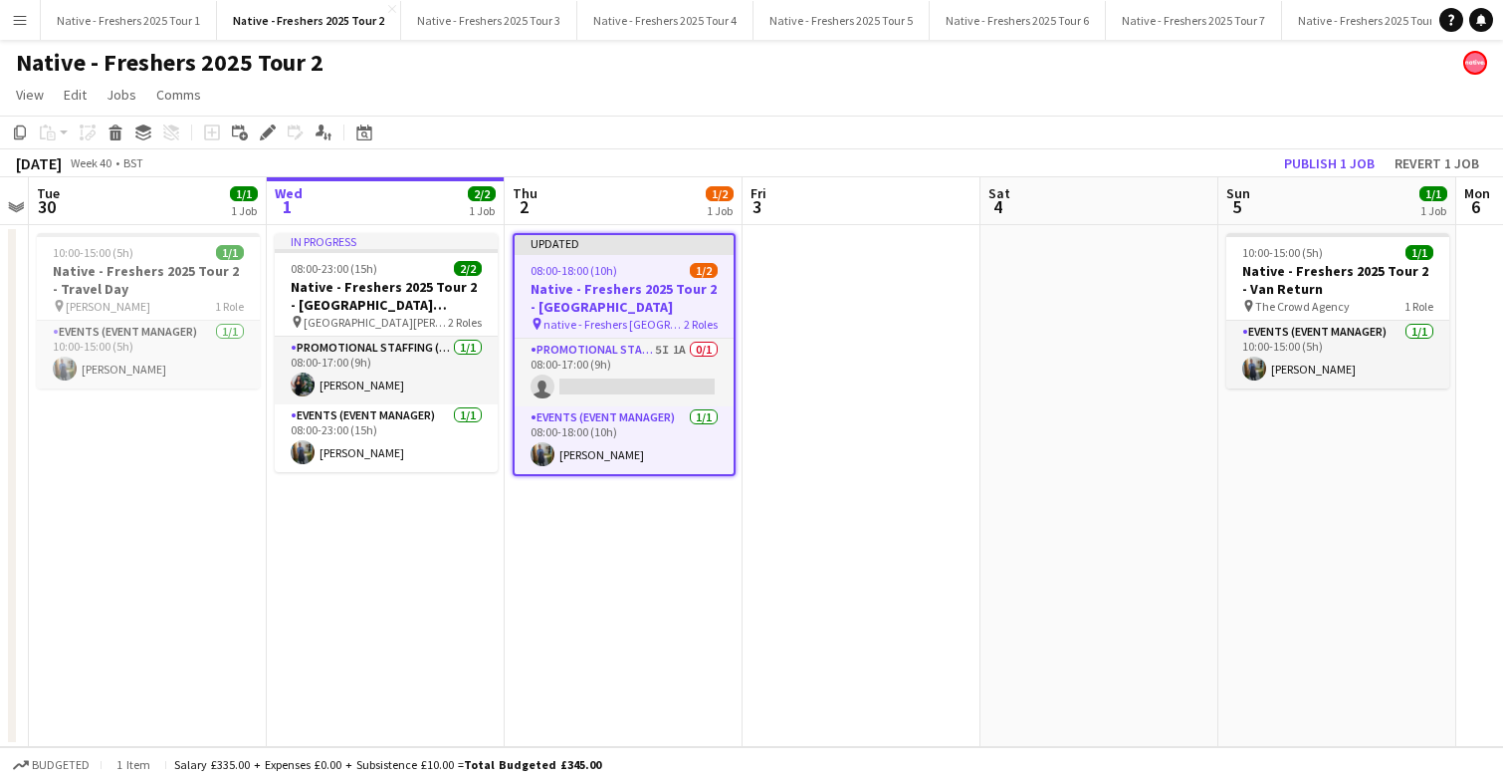
click at [925, 404] on app-date-cell at bounding box center [862, 486] width 238 height 522
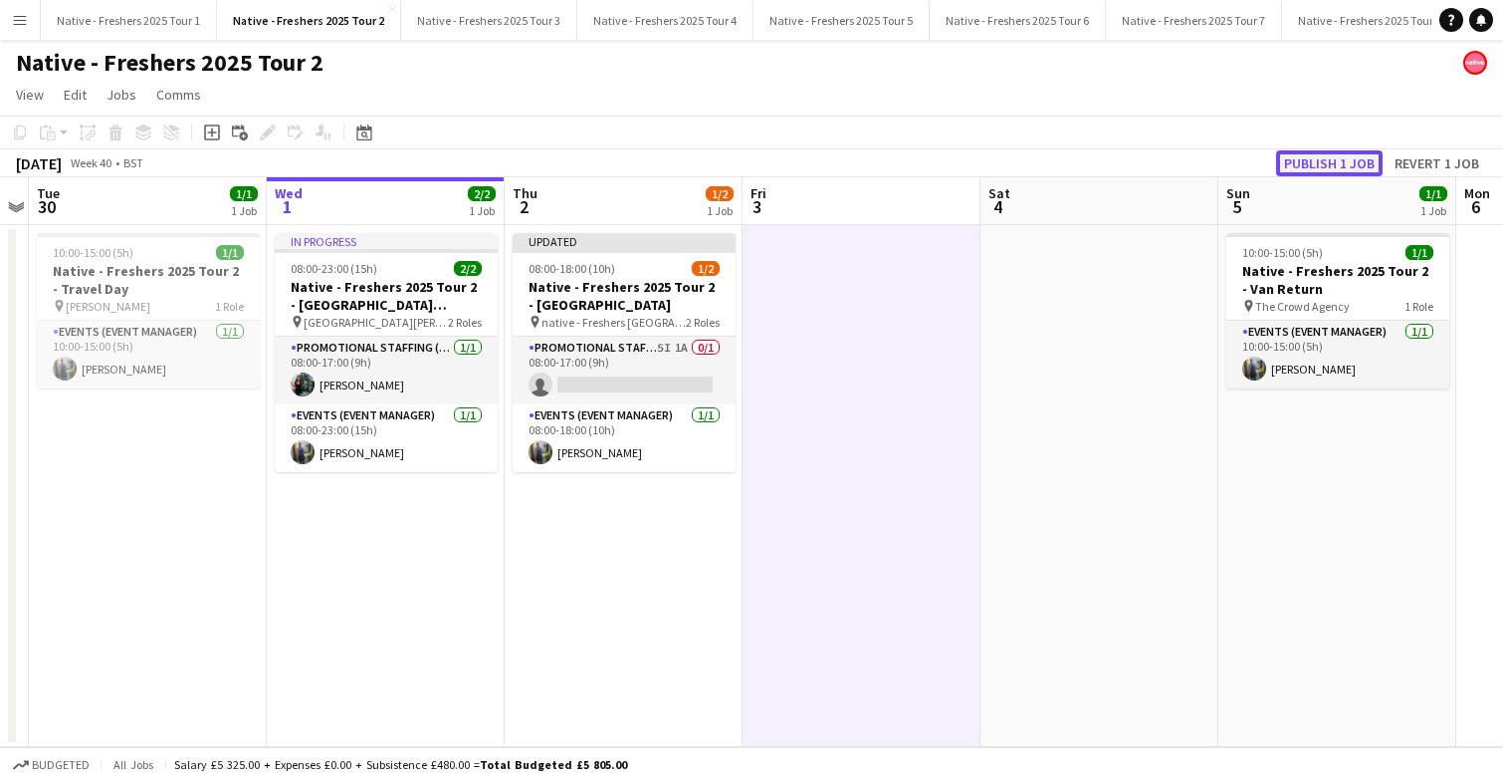
click at [1337, 161] on button "Publish 1 job" at bounding box center [1329, 163] width 107 height 26
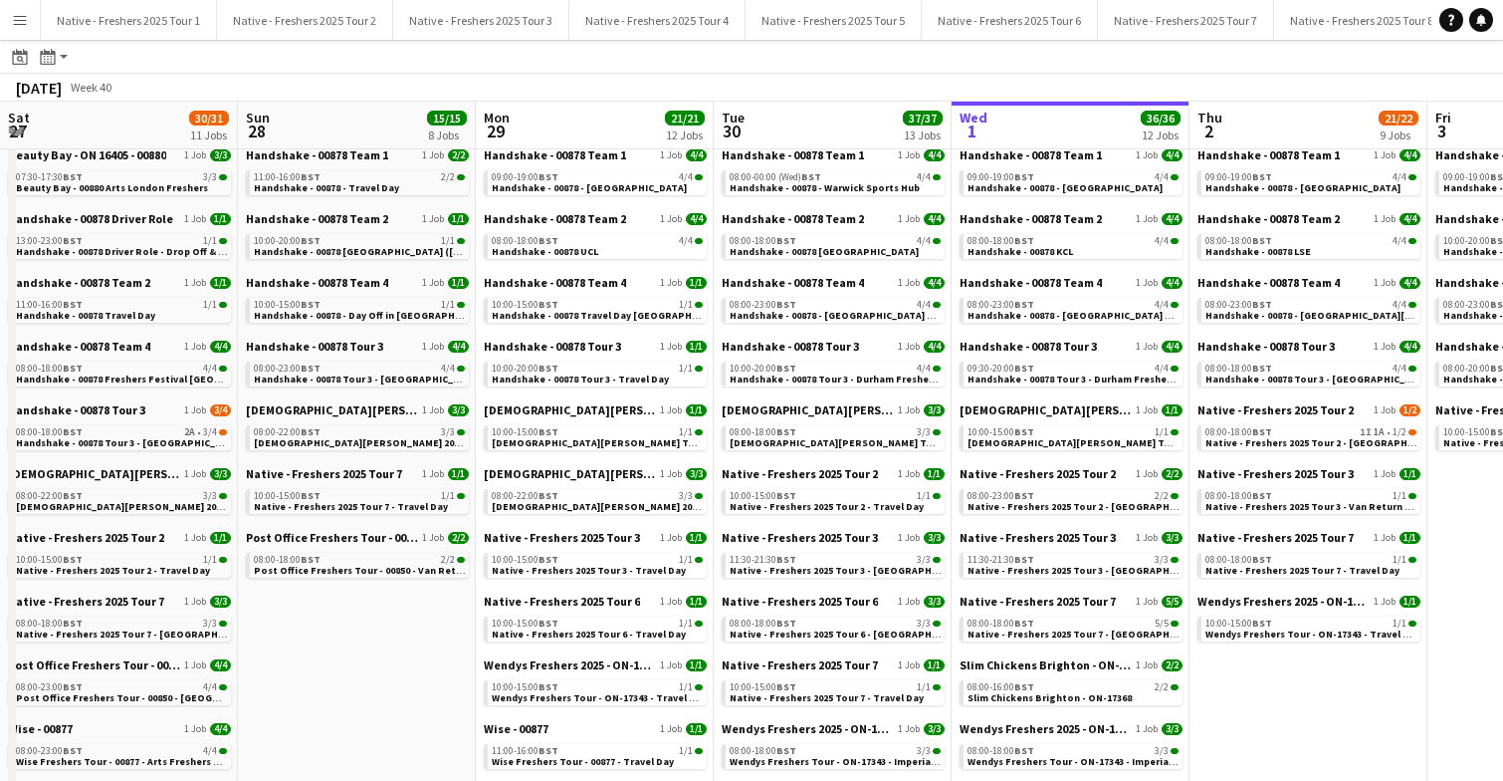
scroll to position [0, 476]
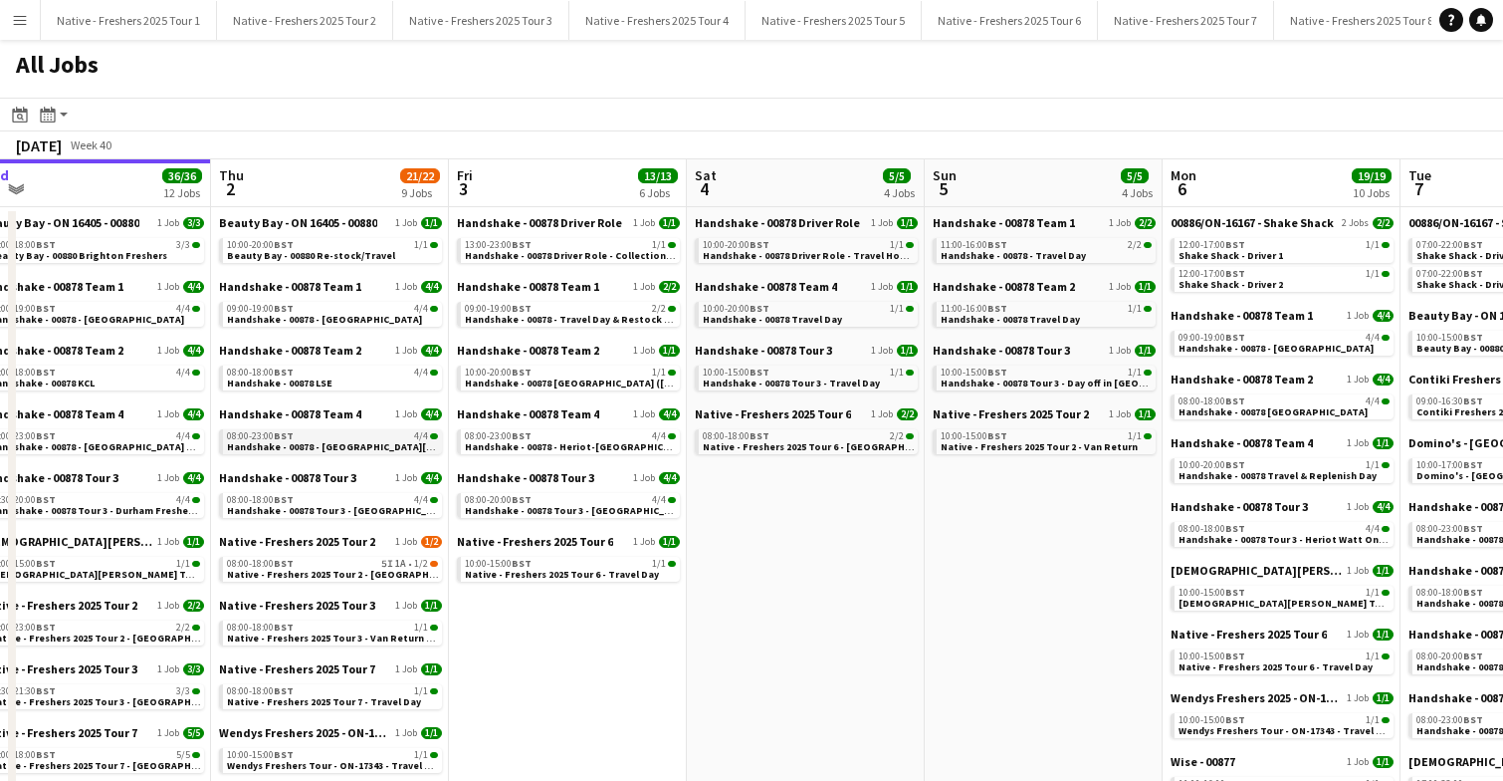
scroll to position [0, 728]
